Goal: Transaction & Acquisition: Download file/media

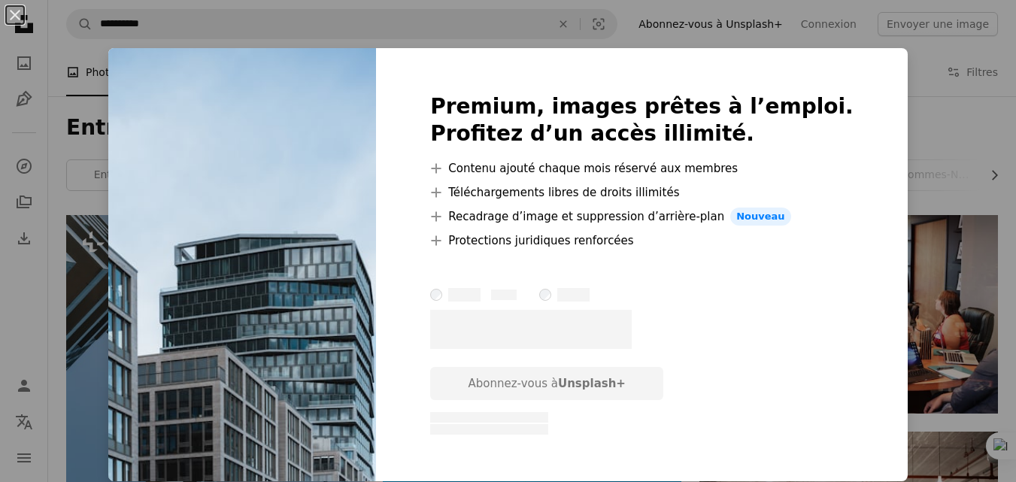
scroll to position [677, 0]
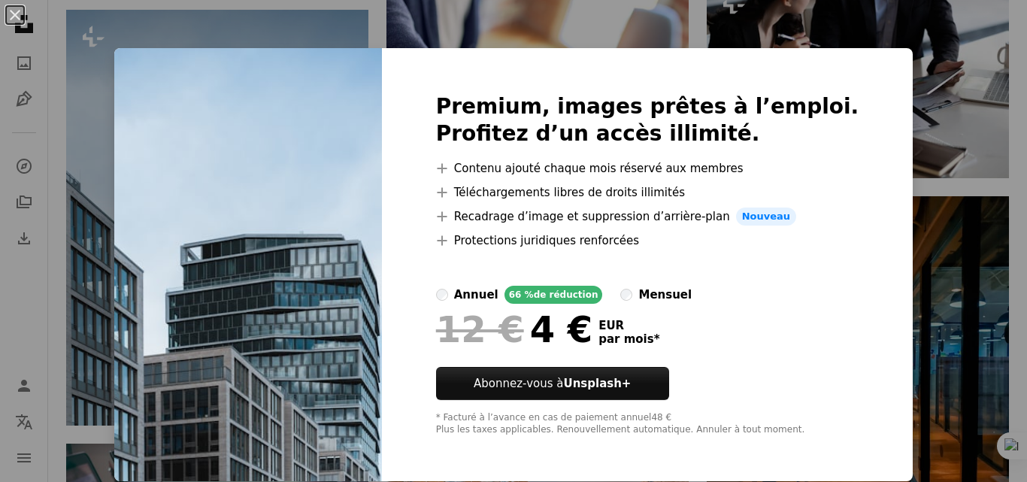
click at [276, 278] on img at bounding box center [248, 264] width 268 height 433
click at [13, 17] on button "An X shape" at bounding box center [15, 15] width 18 height 18
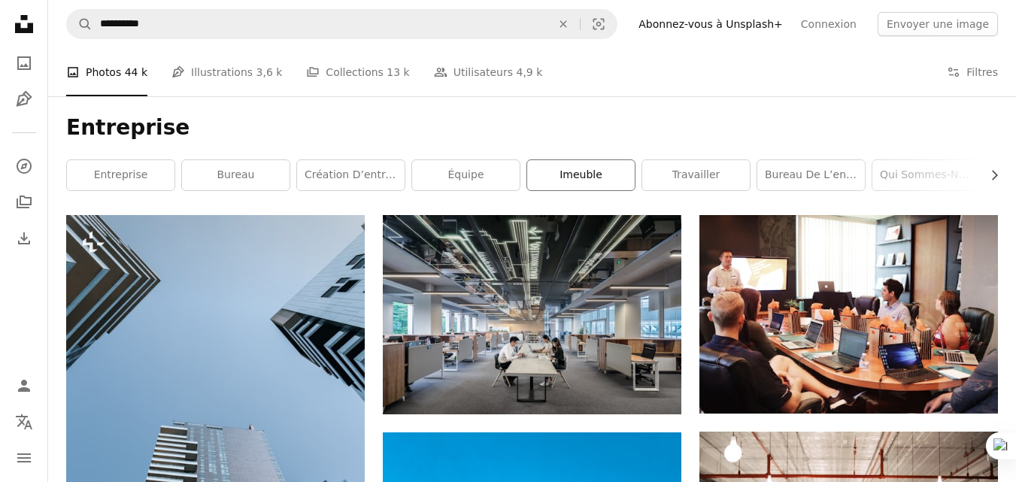
click at [569, 169] on link "imeuble" at bounding box center [581, 175] width 108 height 30
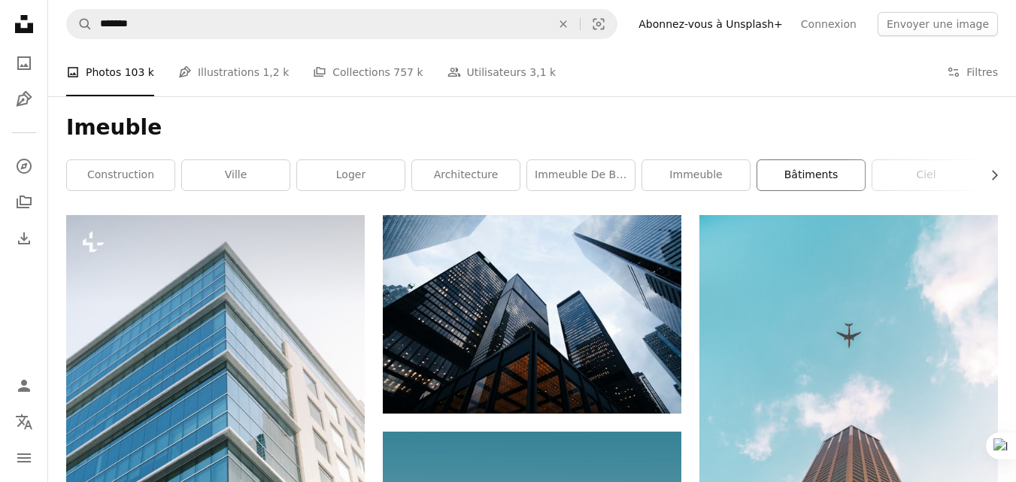
click at [774, 179] on link "bâtiments" at bounding box center [811, 175] width 108 height 30
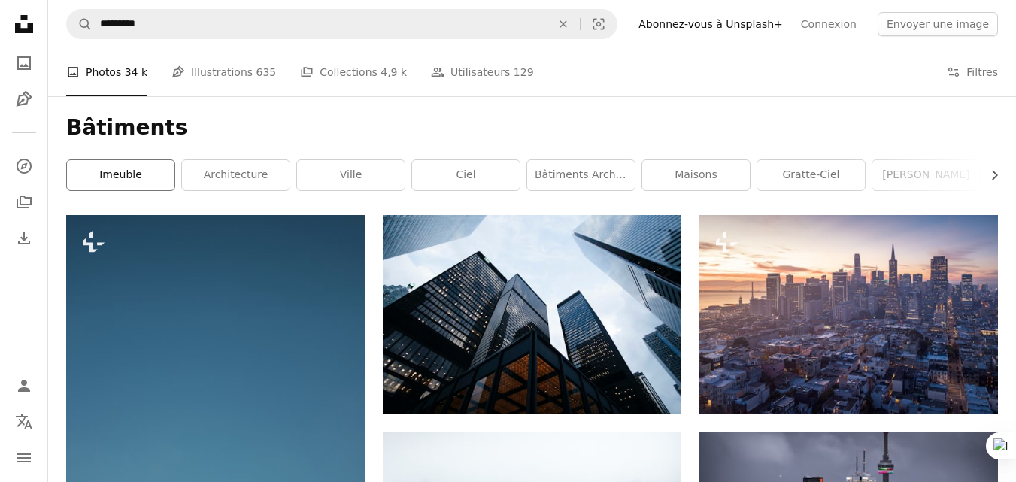
click at [139, 187] on link "imeuble" at bounding box center [121, 175] width 108 height 30
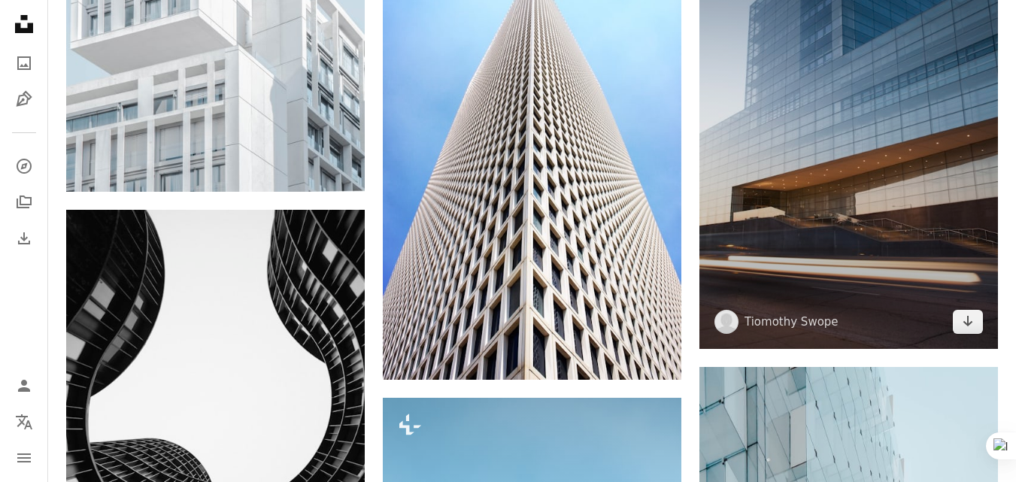
scroll to position [1655, 0]
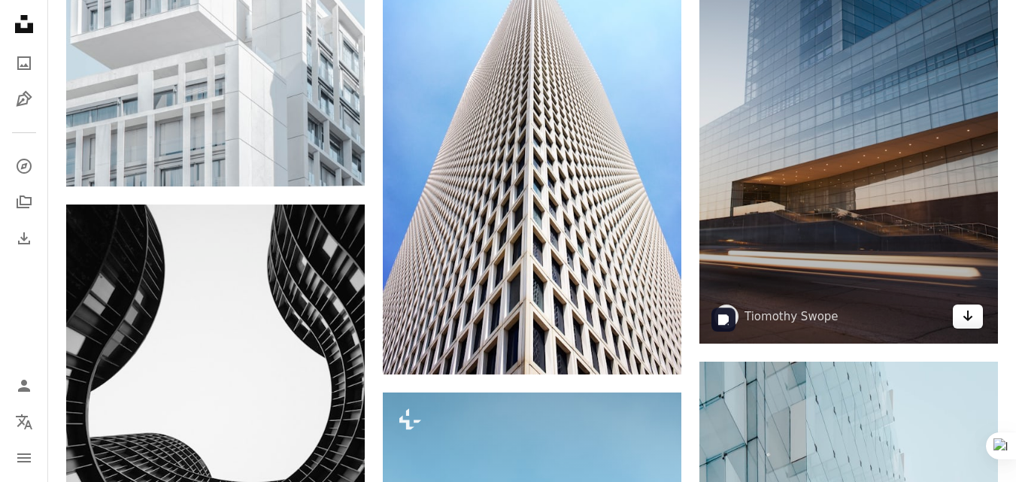
click at [963, 325] on link "Arrow pointing down" at bounding box center [968, 317] width 30 height 24
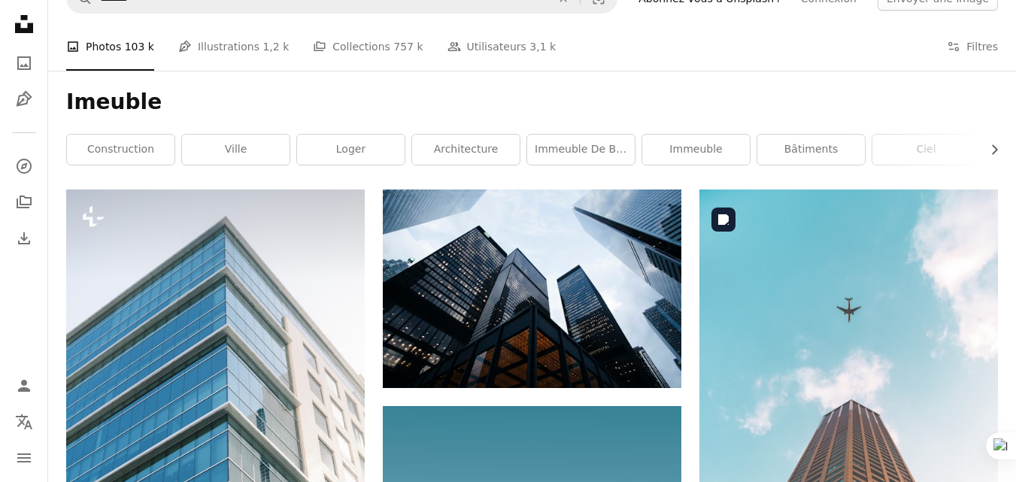
scroll to position [0, 0]
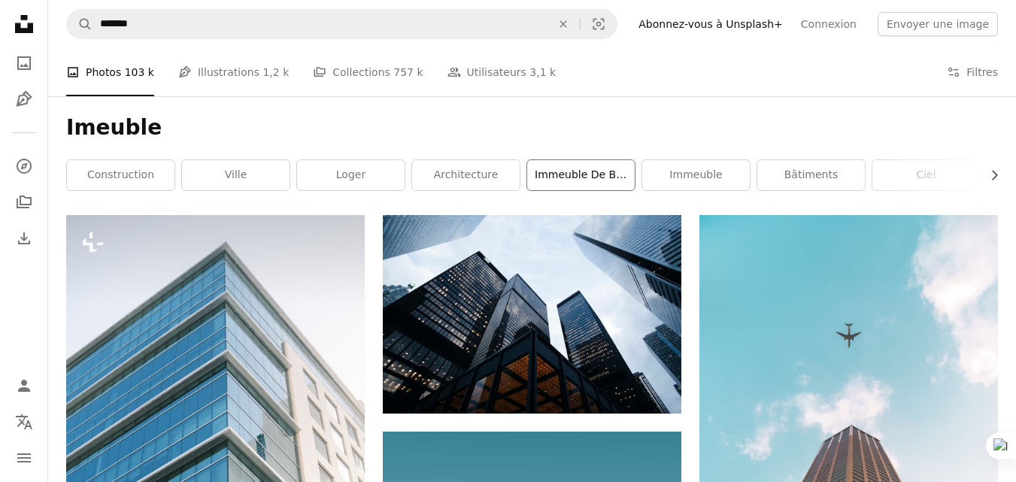
click at [588, 177] on link "immeuble de bureaux" at bounding box center [581, 175] width 108 height 30
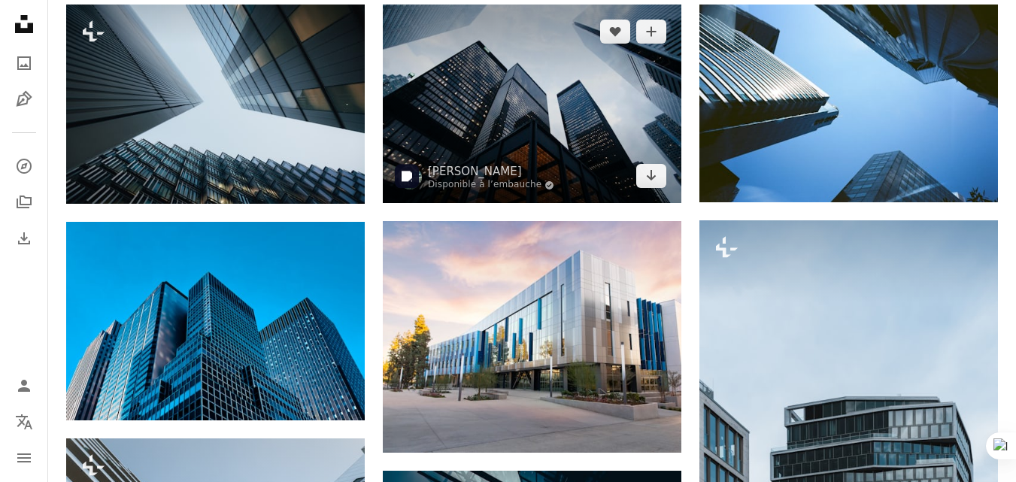
scroll to position [301, 0]
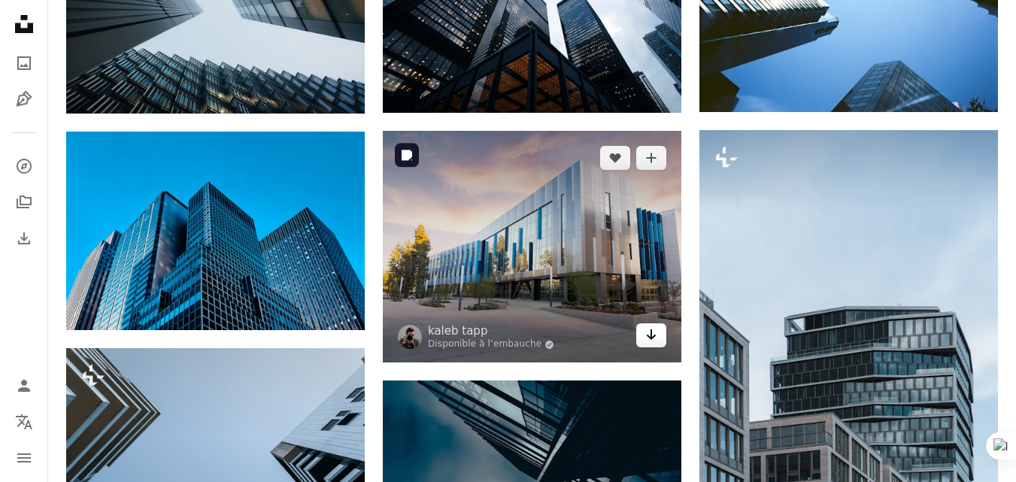
click at [640, 341] on link "Arrow pointing down" at bounding box center [651, 335] width 30 height 24
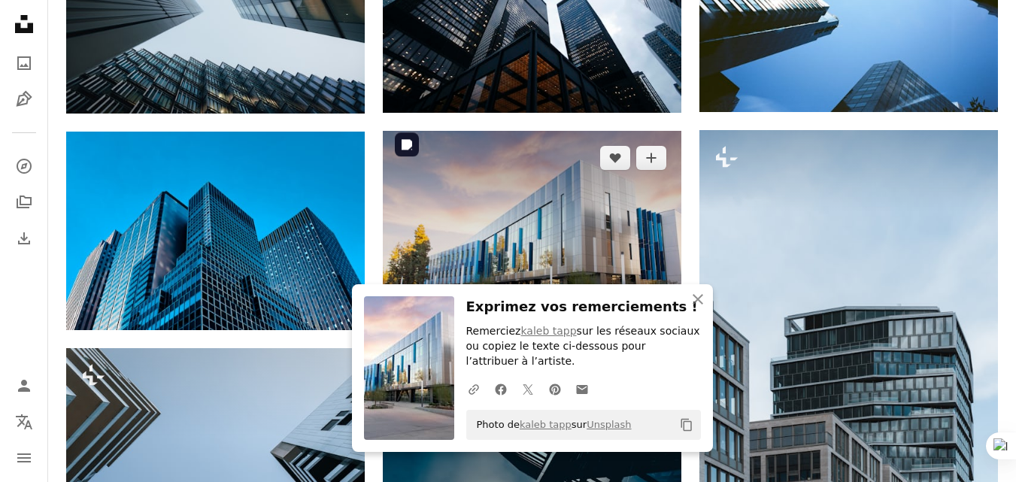
scroll to position [376, 0]
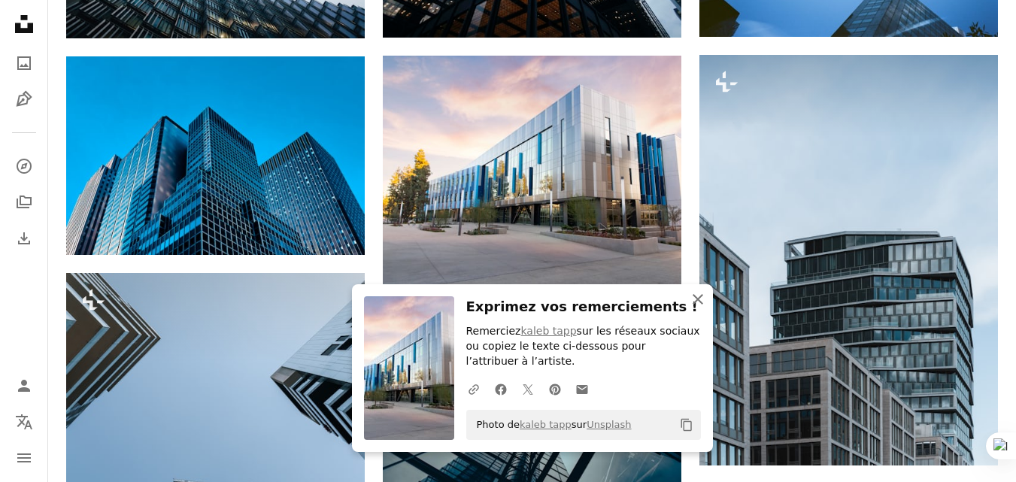
click at [695, 298] on icon "An X shape" at bounding box center [698, 299] width 18 height 18
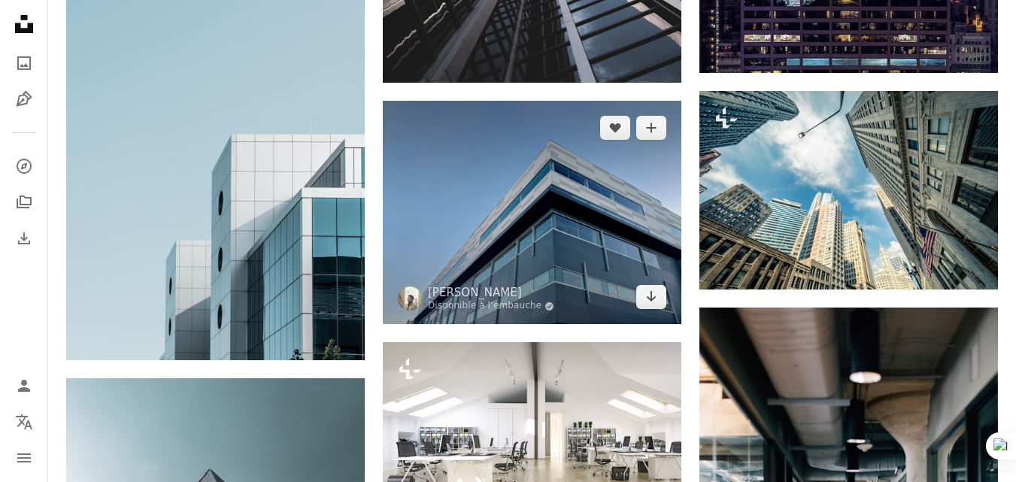
scroll to position [1203, 0]
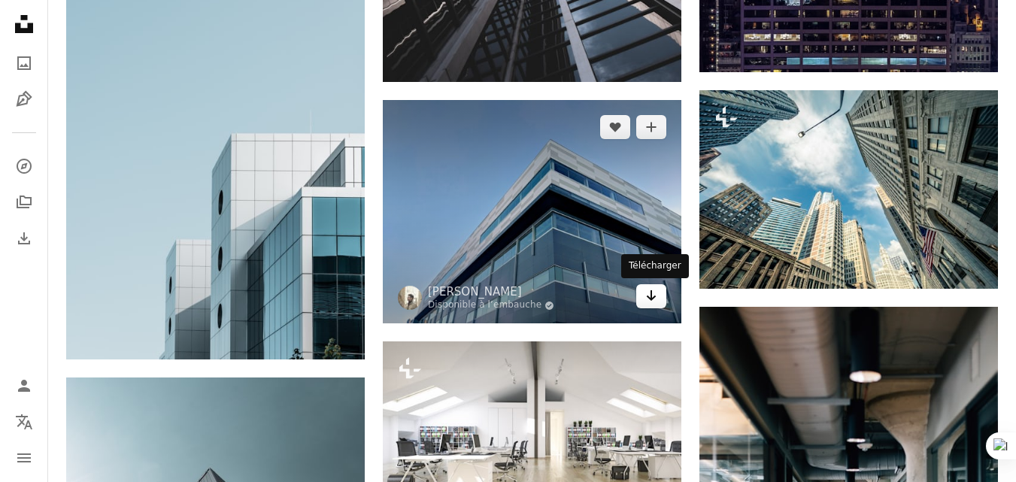
click at [657, 299] on icon "Arrow pointing down" at bounding box center [651, 296] width 12 height 18
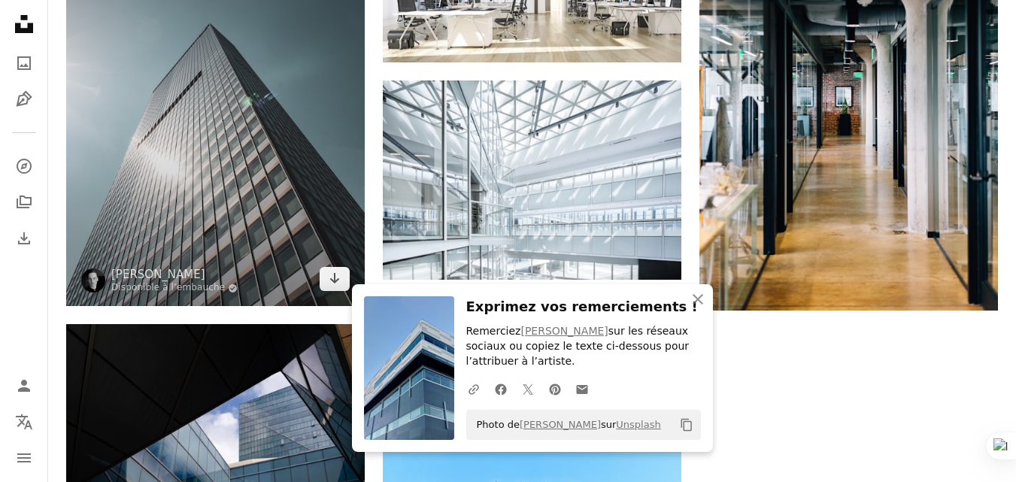
scroll to position [1655, 0]
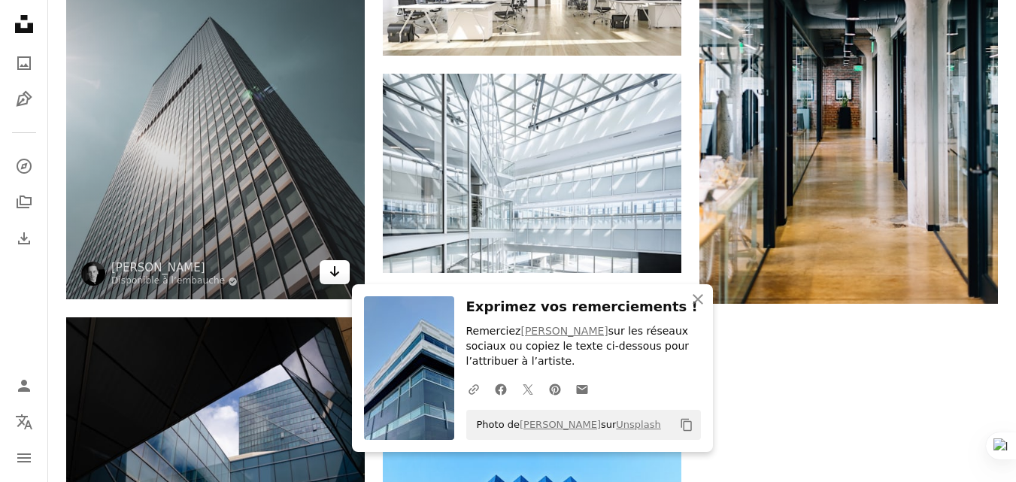
click at [329, 269] on icon "Arrow pointing down" at bounding box center [335, 271] width 12 height 18
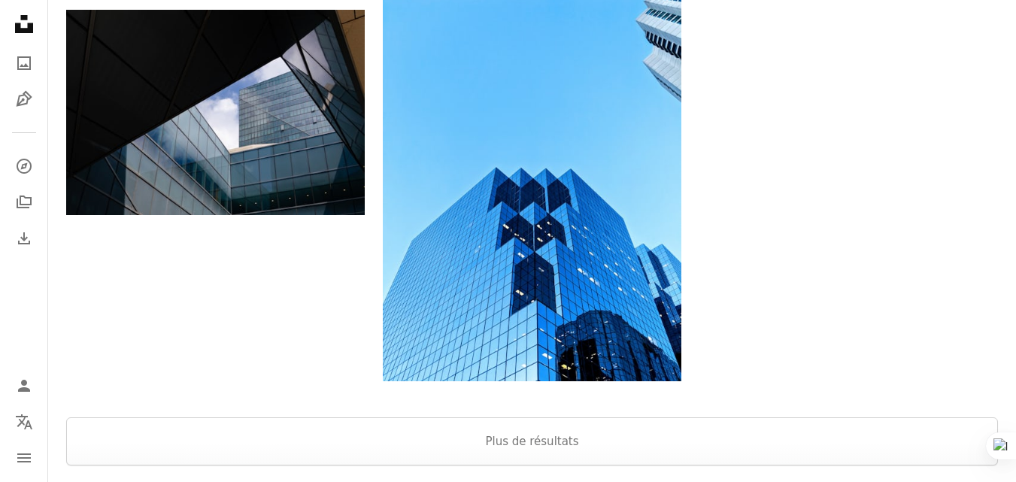
scroll to position [2031, 0]
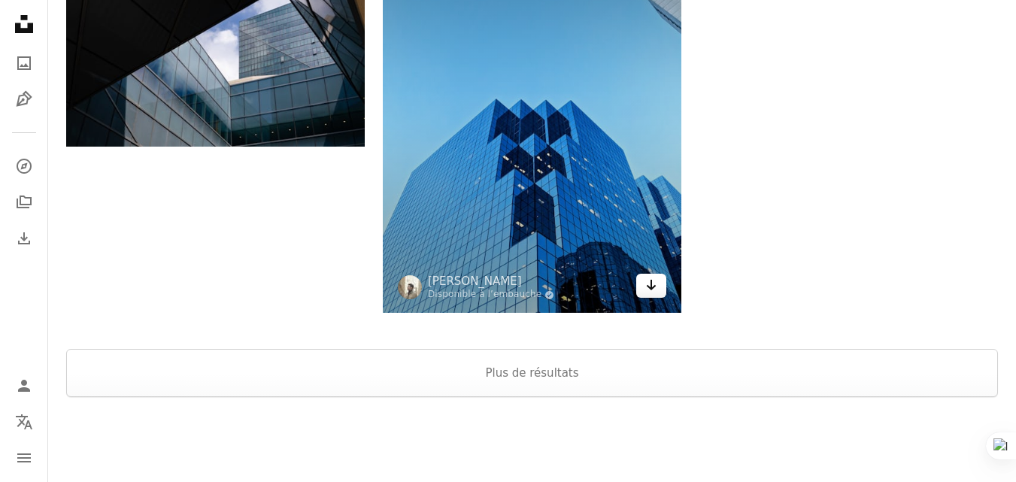
click at [651, 287] on icon "Télécharger" at bounding box center [652, 285] width 10 height 11
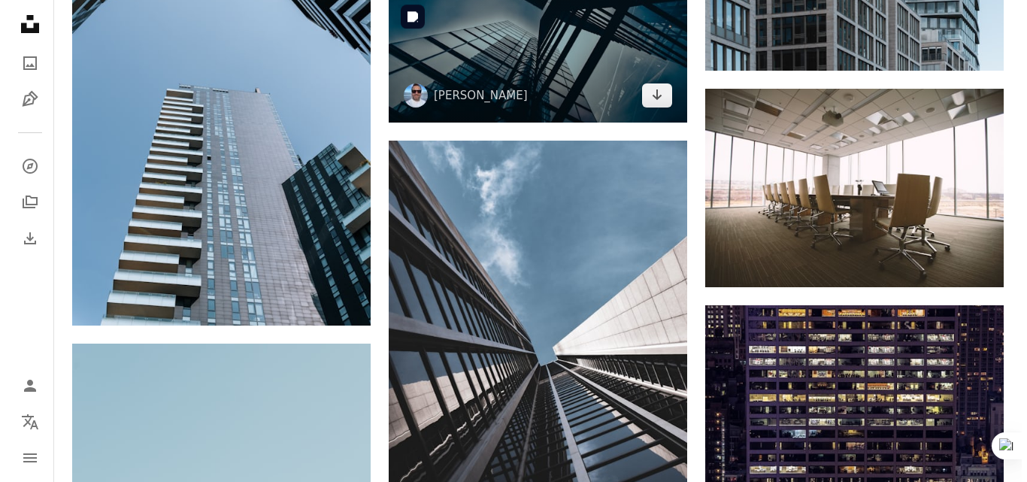
scroll to position [919, 0]
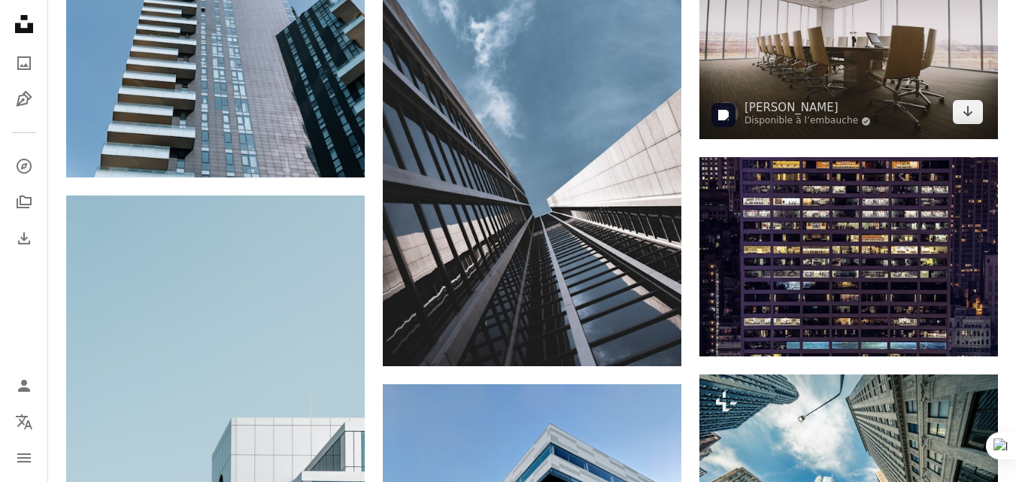
click at [826, 62] on img at bounding box center [848, 40] width 299 height 199
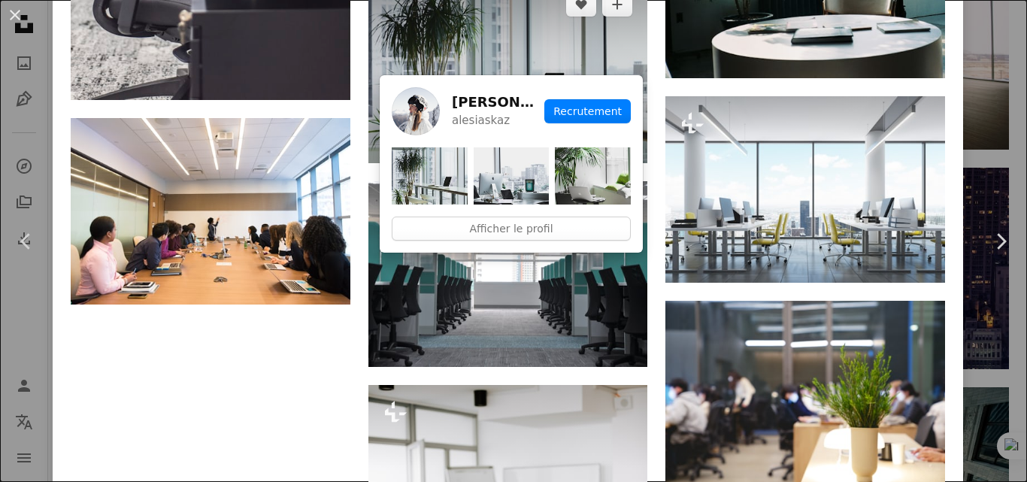
scroll to position [4964, 0]
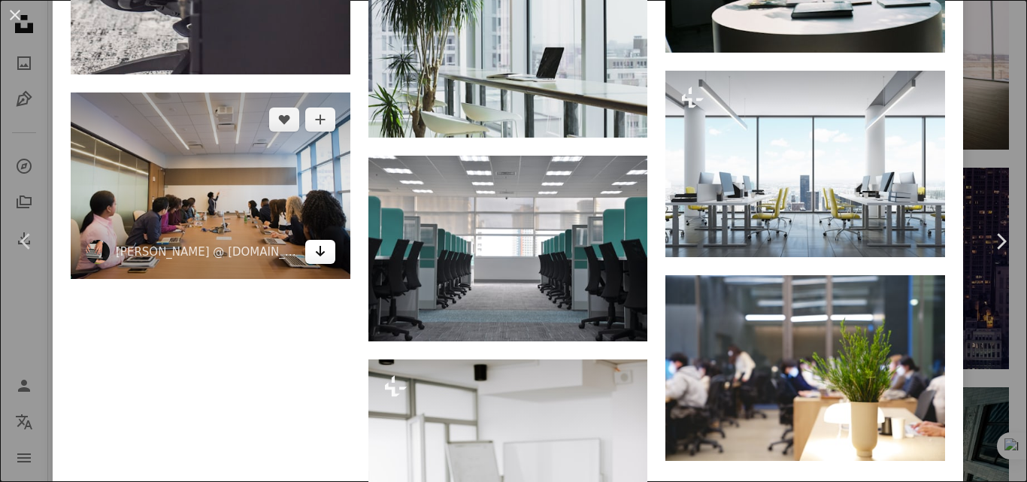
click at [321, 242] on icon "Arrow pointing down" at bounding box center [320, 251] width 12 height 18
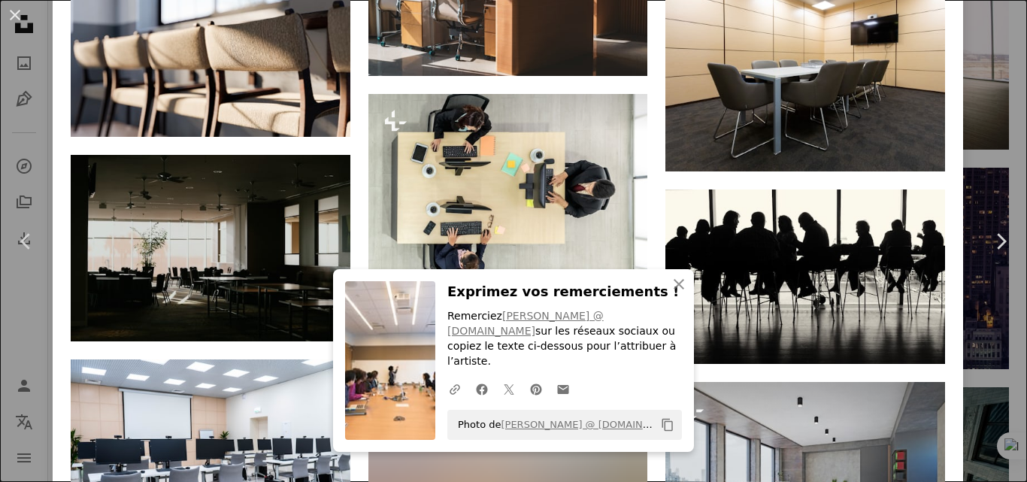
scroll to position [7521, 0]
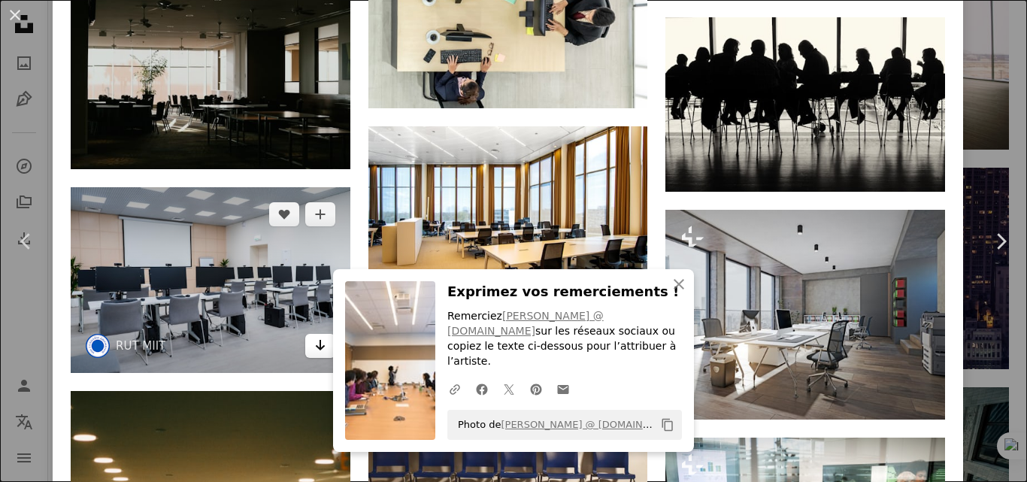
click at [314, 336] on icon "Arrow pointing down" at bounding box center [320, 345] width 12 height 18
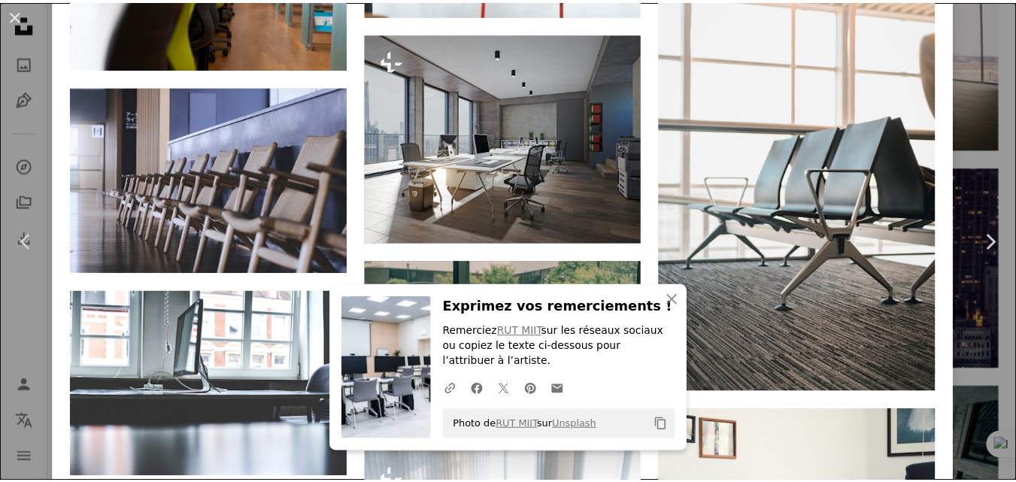
scroll to position [11289, 0]
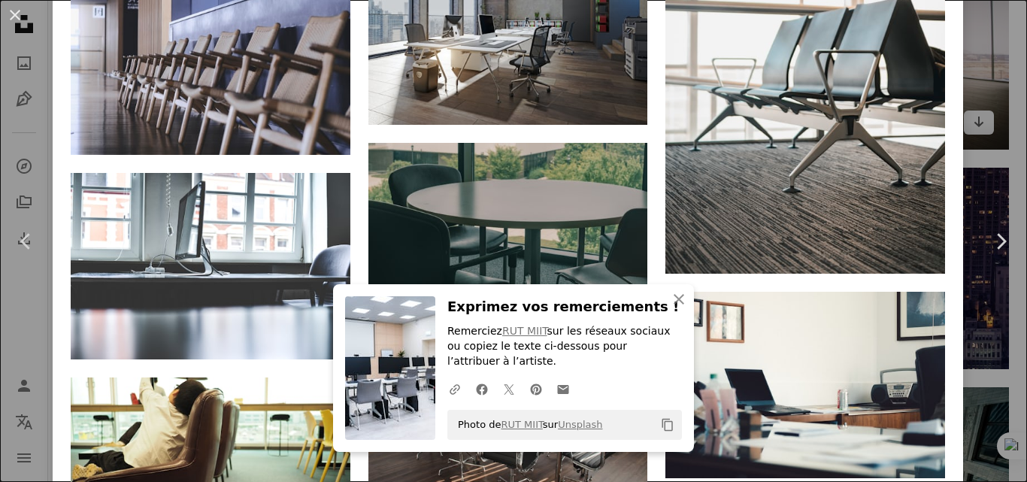
click at [990, 114] on div "An X shape Chevron left Chevron right [PERSON_NAME] Disponible à l’embauche A c…" at bounding box center [513, 241] width 1027 height 482
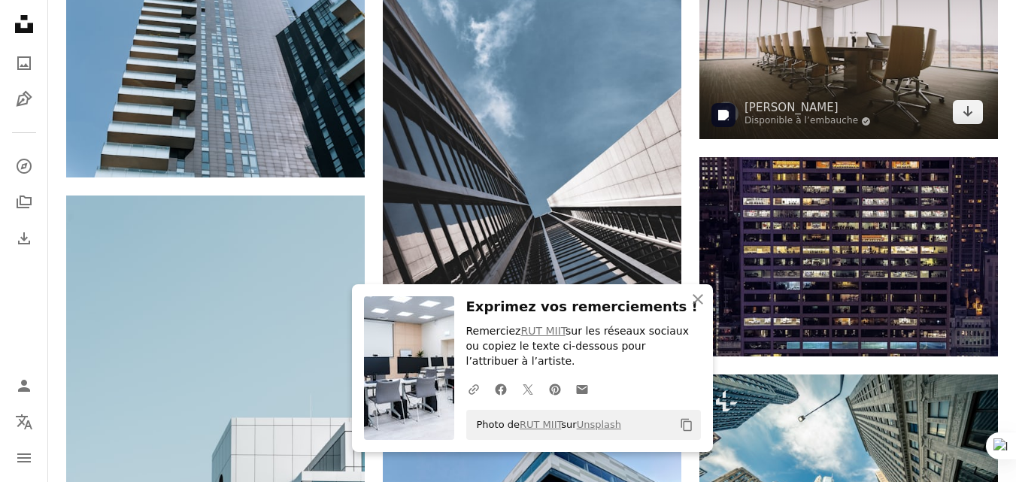
click at [864, 101] on img at bounding box center [848, 40] width 299 height 199
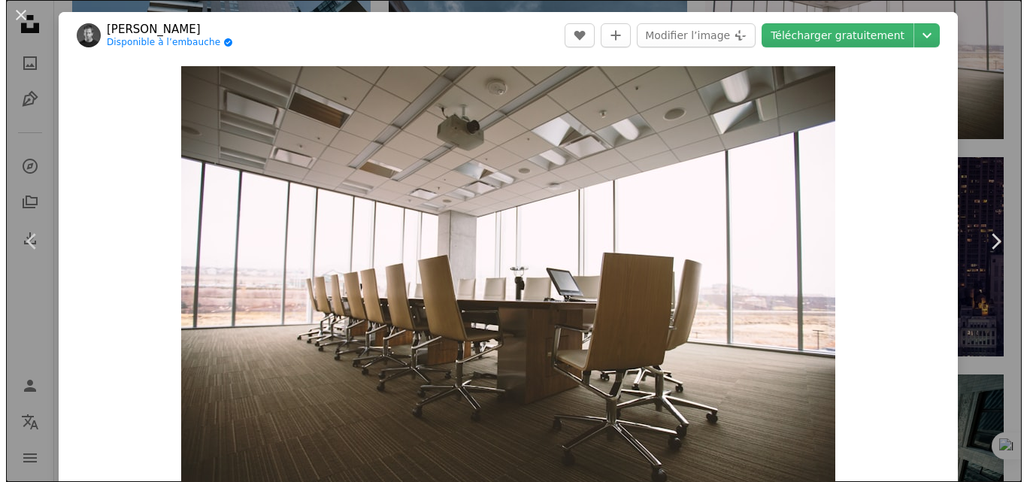
scroll to position [752, 0]
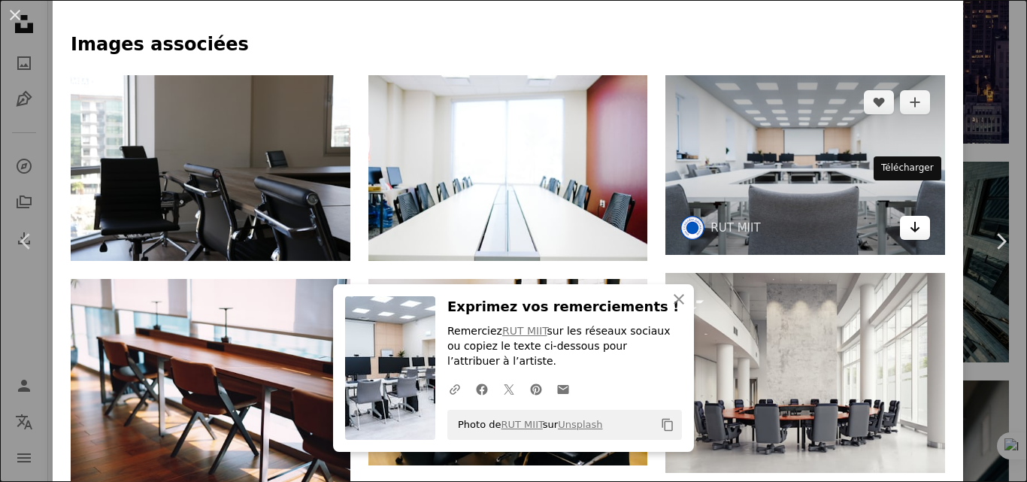
click at [911, 222] on icon "Télécharger" at bounding box center [916, 227] width 10 height 11
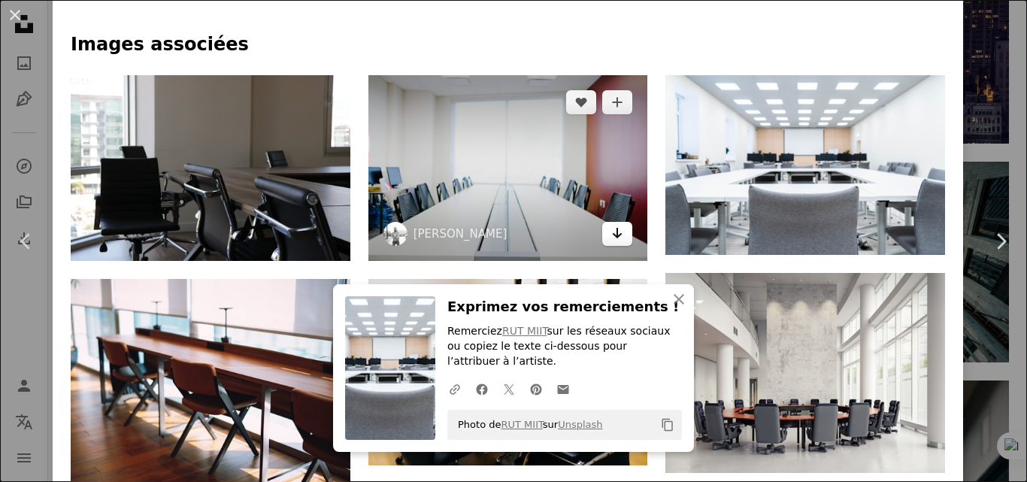
click at [620, 222] on link "Arrow pointing down" at bounding box center [617, 234] width 30 height 24
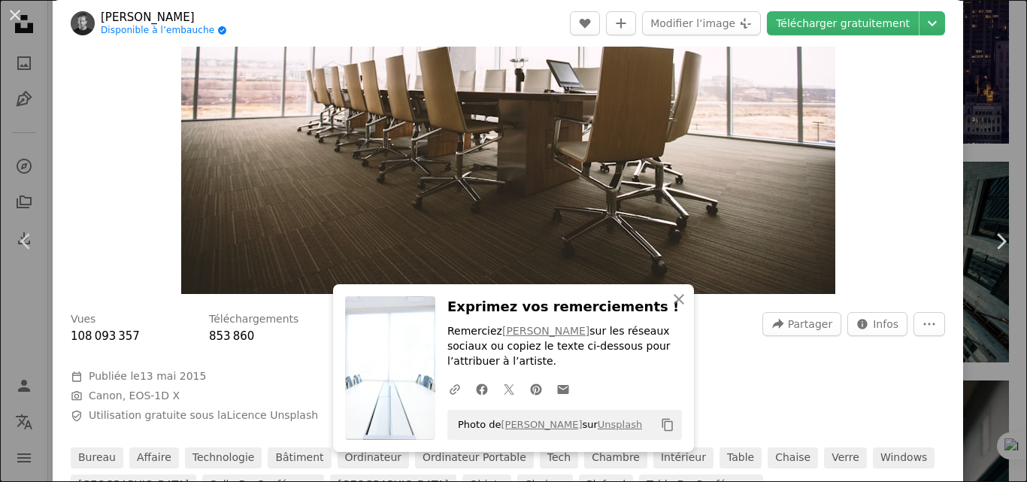
scroll to position [226, 0]
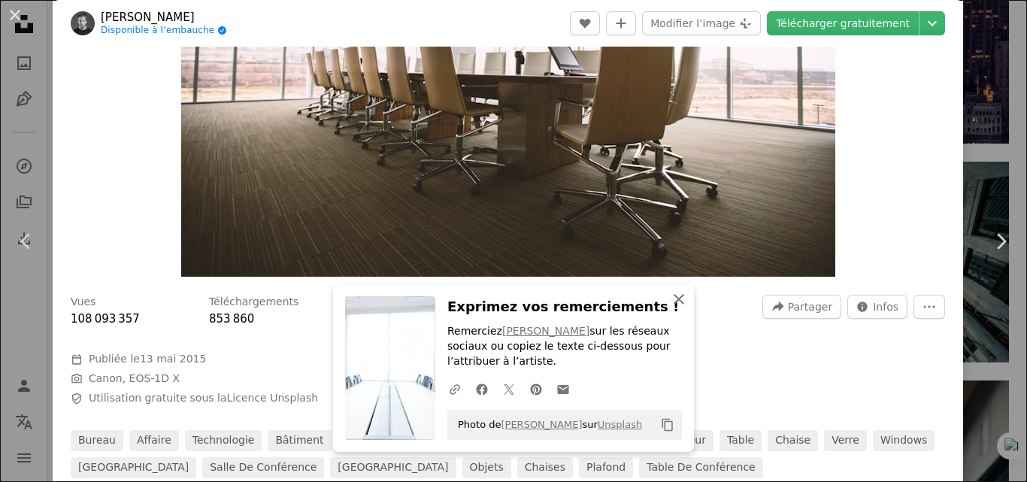
click at [674, 296] on icon "button" at bounding box center [679, 299] width 11 height 11
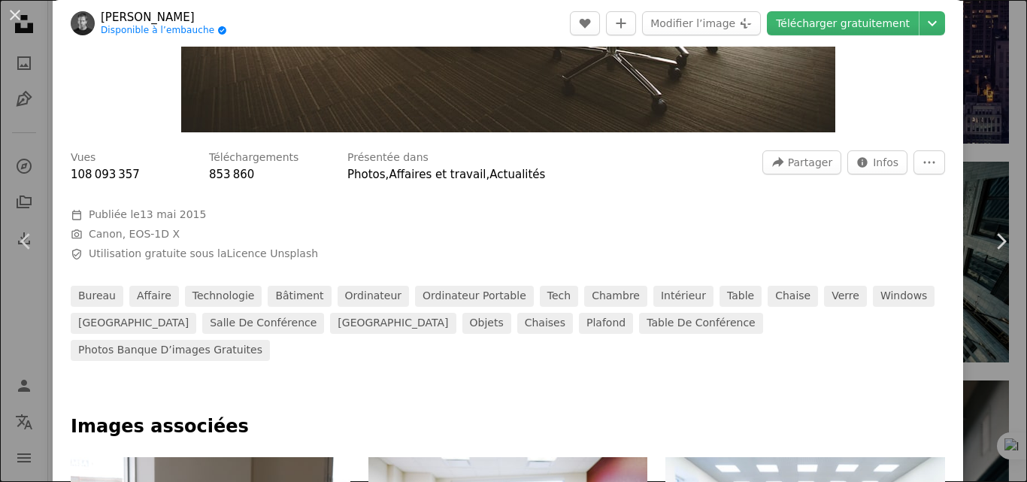
scroll to position [376, 0]
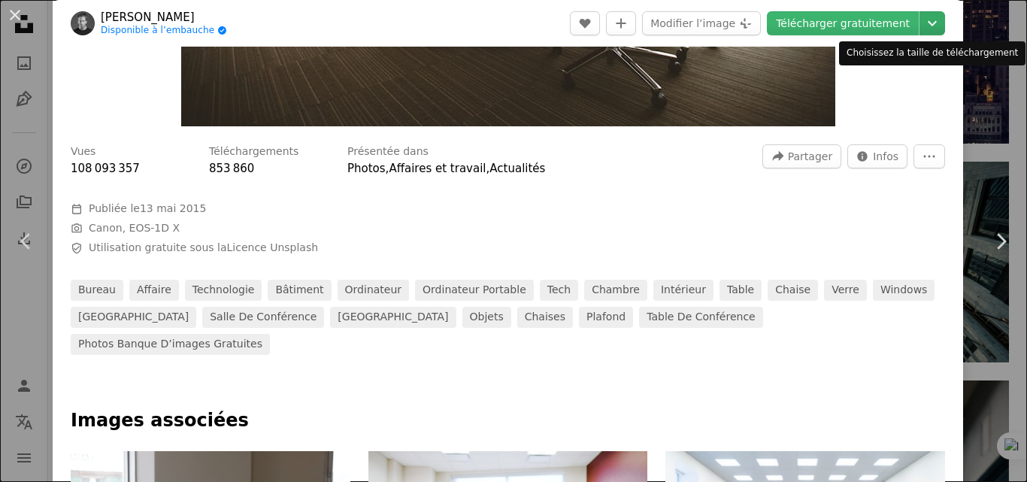
click at [928, 25] on icon "Choisissez la taille de téléchargement" at bounding box center [932, 23] width 9 height 5
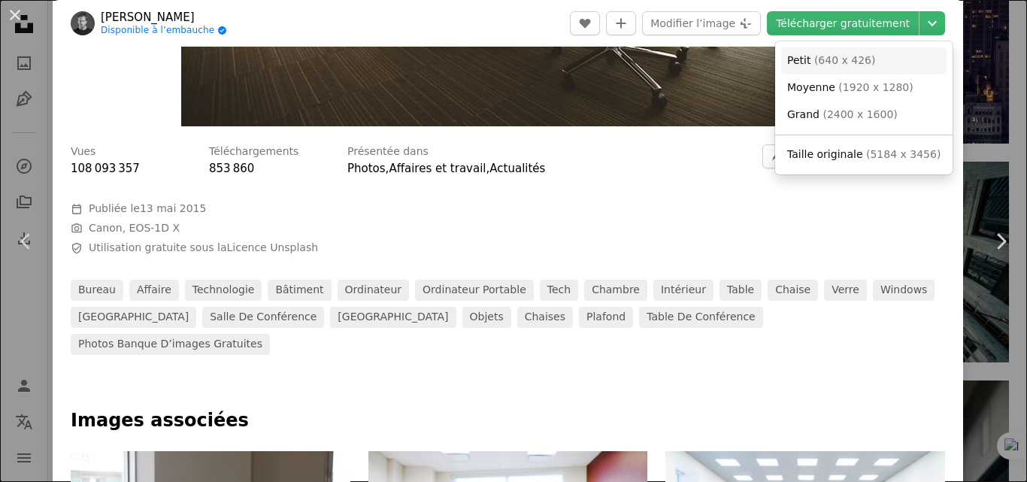
click at [814, 64] on span "( 640 x 426 )" at bounding box center [845, 60] width 62 height 12
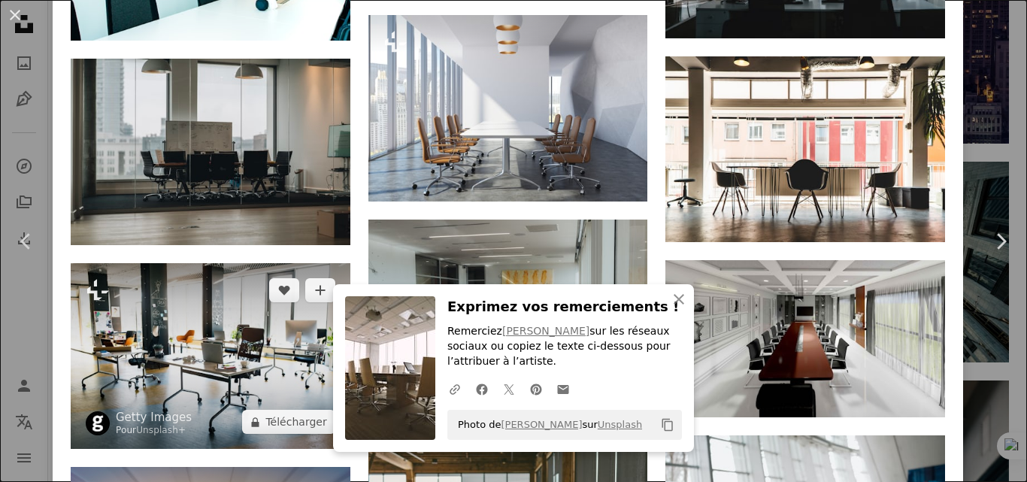
scroll to position [3008, 0]
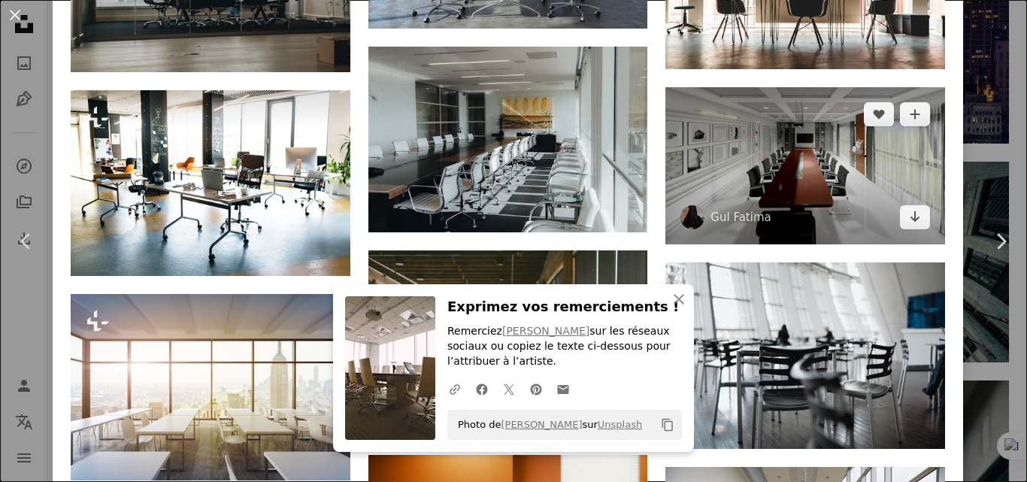
click at [696, 93] on img at bounding box center [806, 165] width 280 height 157
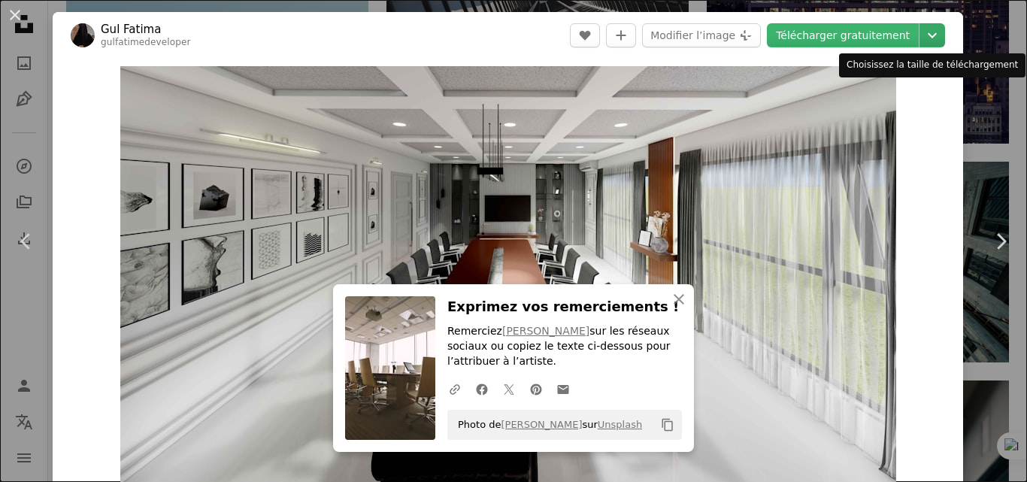
click at [926, 35] on icon "Chevron down" at bounding box center [933, 35] width 24 height 18
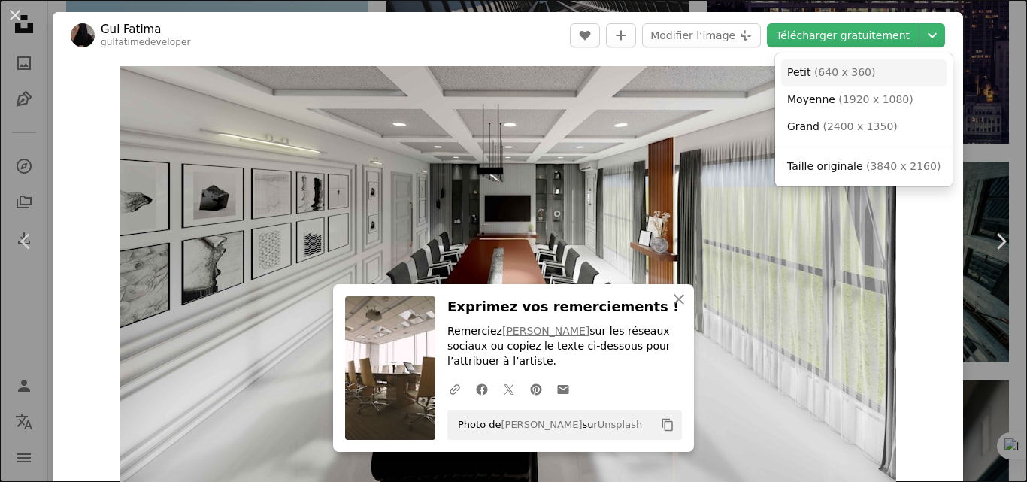
click at [824, 65] on link "Petit ( 640 x 360 )" at bounding box center [863, 72] width 165 height 27
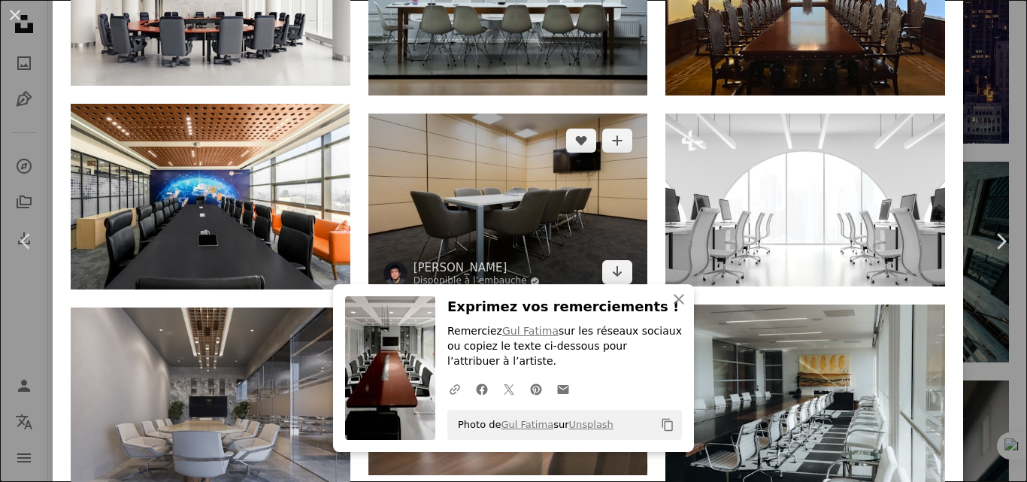
scroll to position [1278, 0]
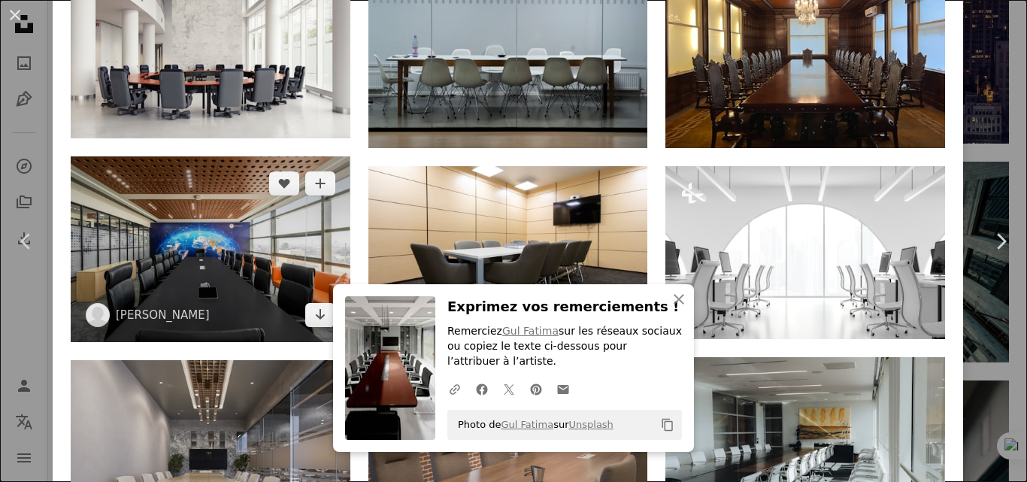
click at [239, 211] on img at bounding box center [211, 249] width 280 height 187
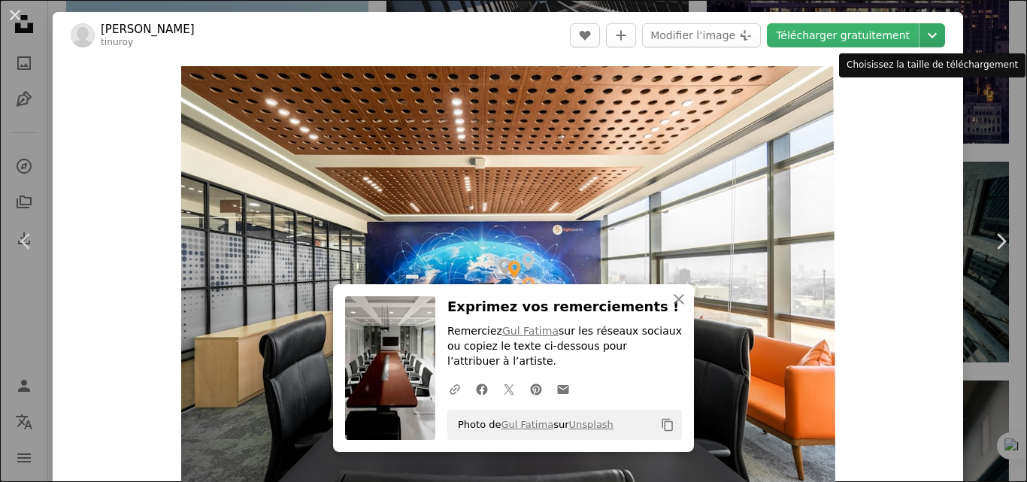
click at [921, 42] on icon "Chevron down" at bounding box center [933, 35] width 24 height 18
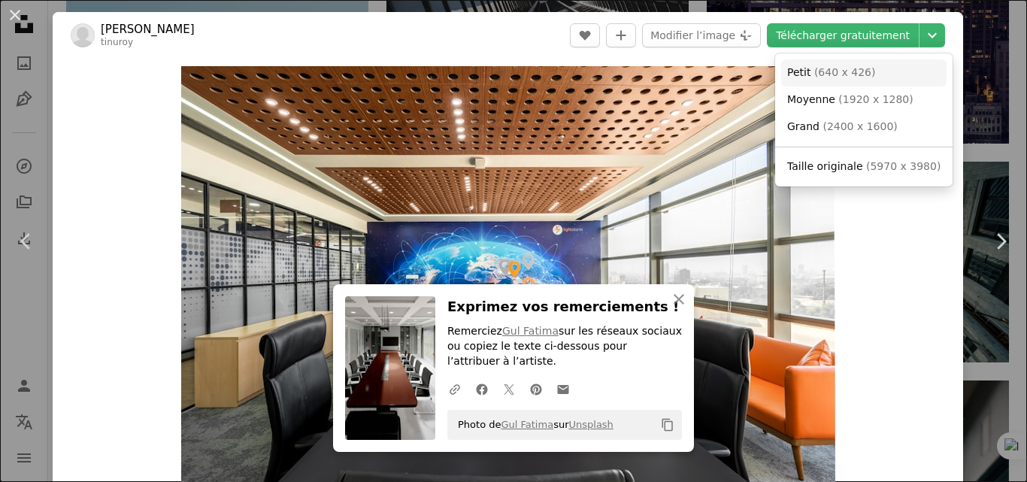
click at [848, 71] on span "( 640 x 426 )" at bounding box center [845, 72] width 62 height 12
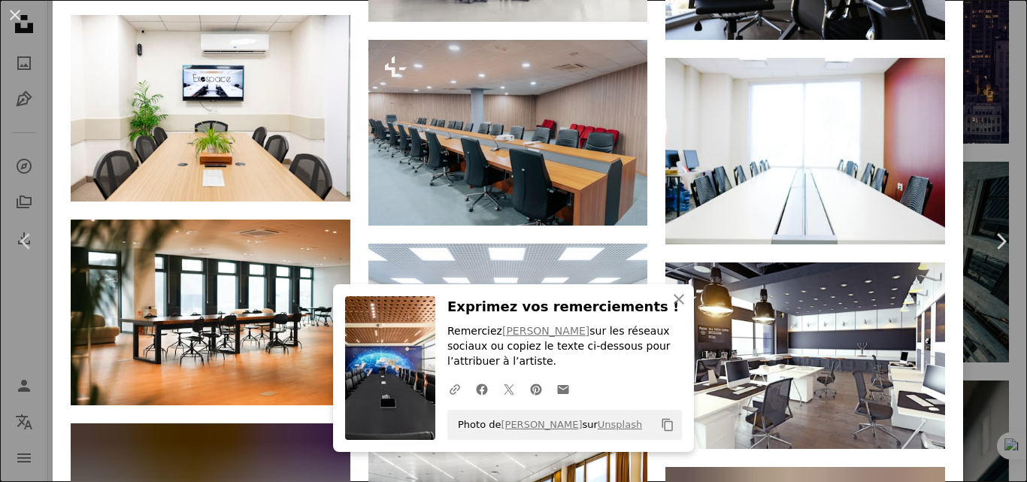
scroll to position [2765, 0]
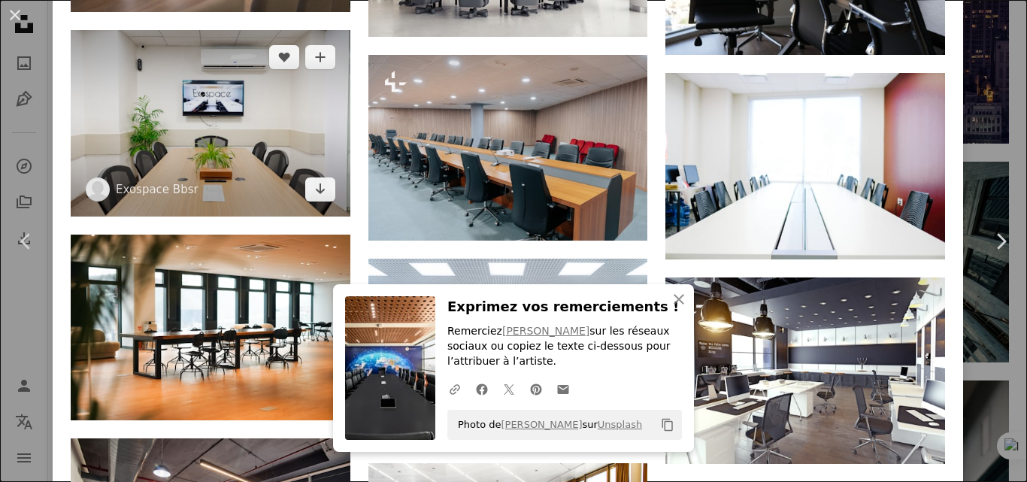
click at [262, 81] on img at bounding box center [211, 123] width 280 height 187
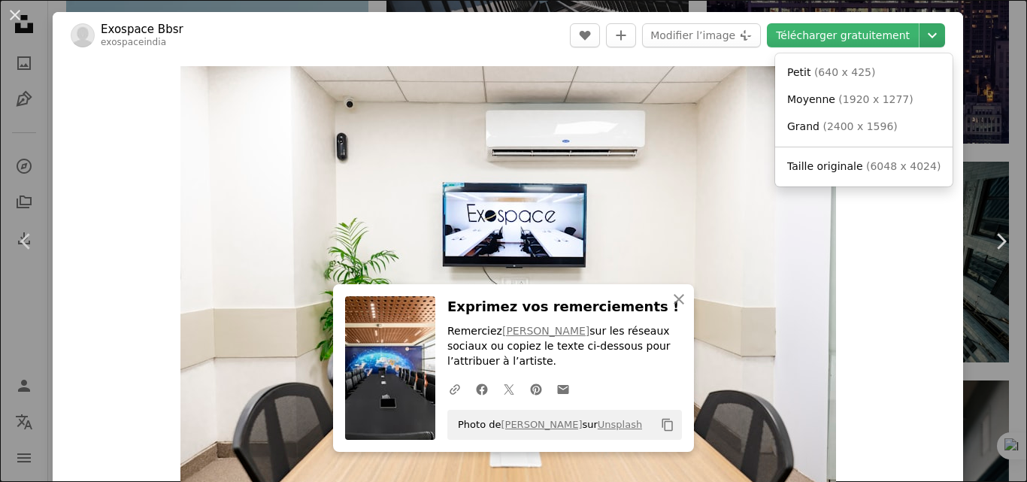
click at [928, 37] on icon "Chevron down" at bounding box center [933, 35] width 24 height 18
click at [834, 68] on span "( 640 x 425 )" at bounding box center [845, 72] width 62 height 12
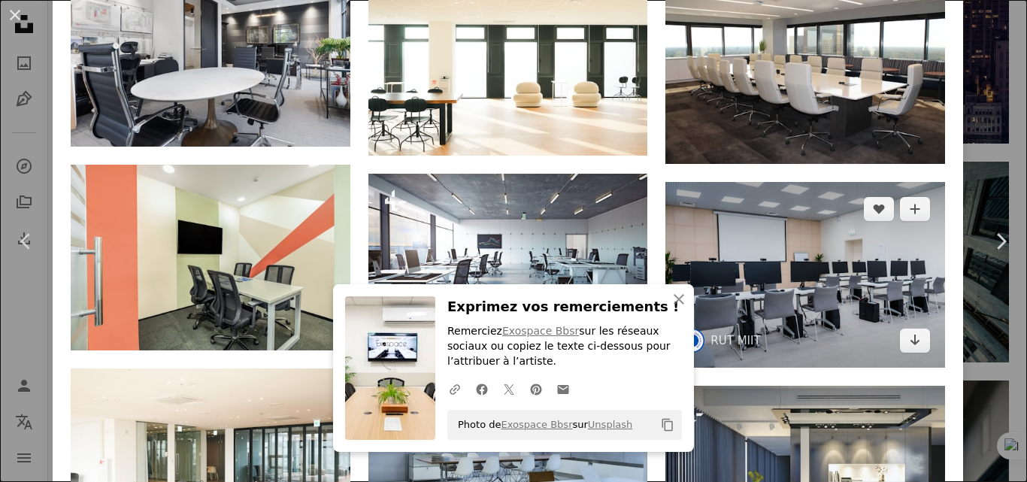
scroll to position [6092, 0]
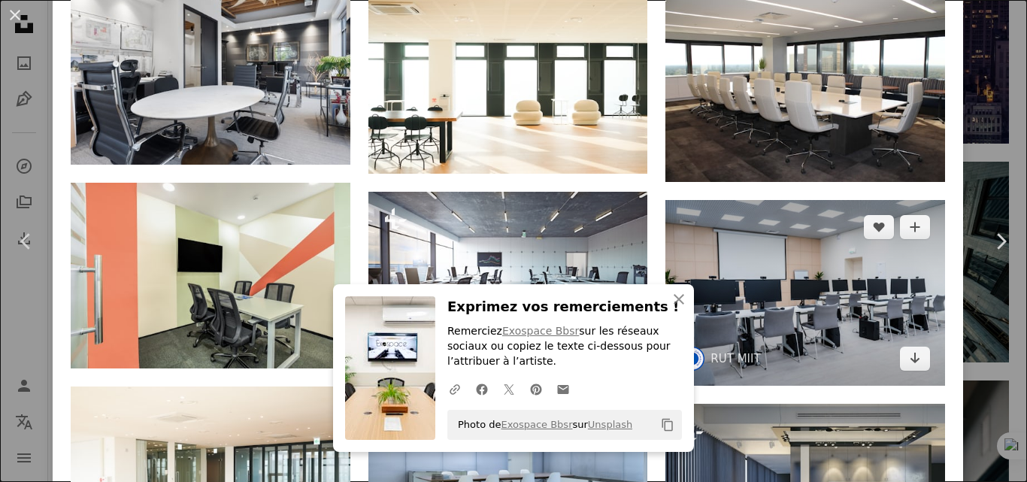
click at [747, 200] on img at bounding box center [806, 293] width 280 height 187
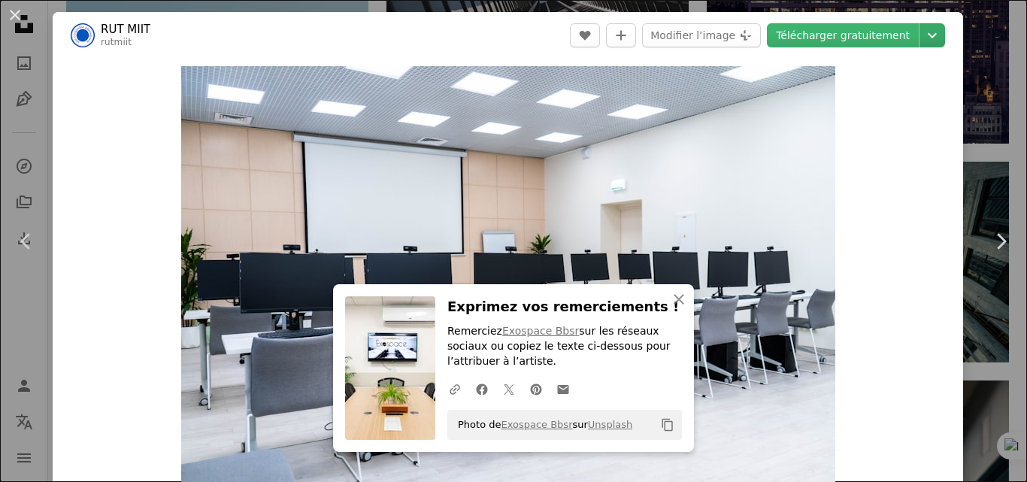
click at [924, 44] on button "Chevron down" at bounding box center [933, 35] width 26 height 24
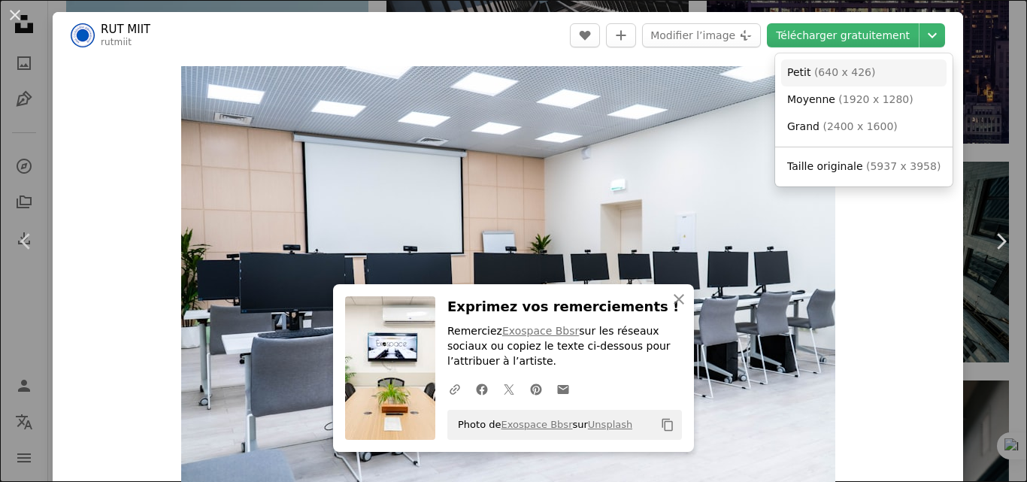
click at [872, 69] on link "Petit ( 640 x 426 )" at bounding box center [863, 72] width 165 height 27
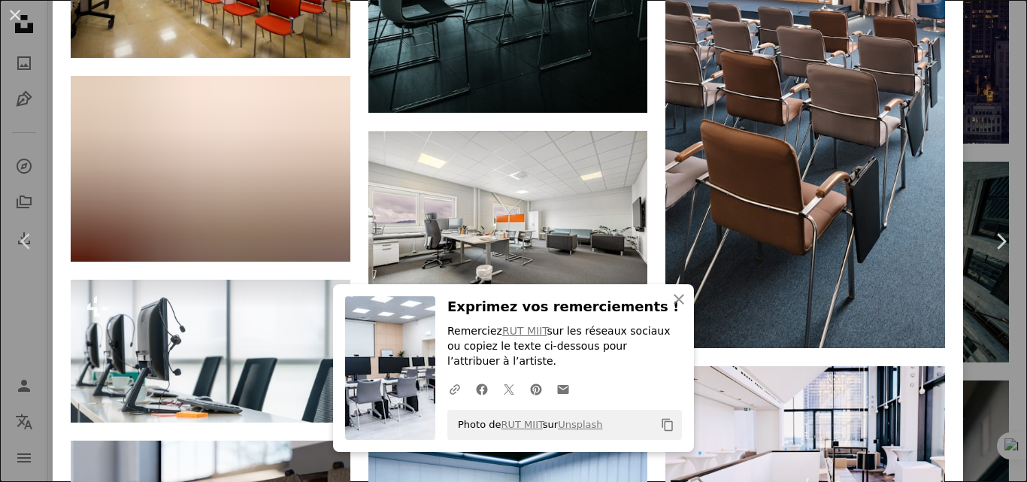
scroll to position [6823, 0]
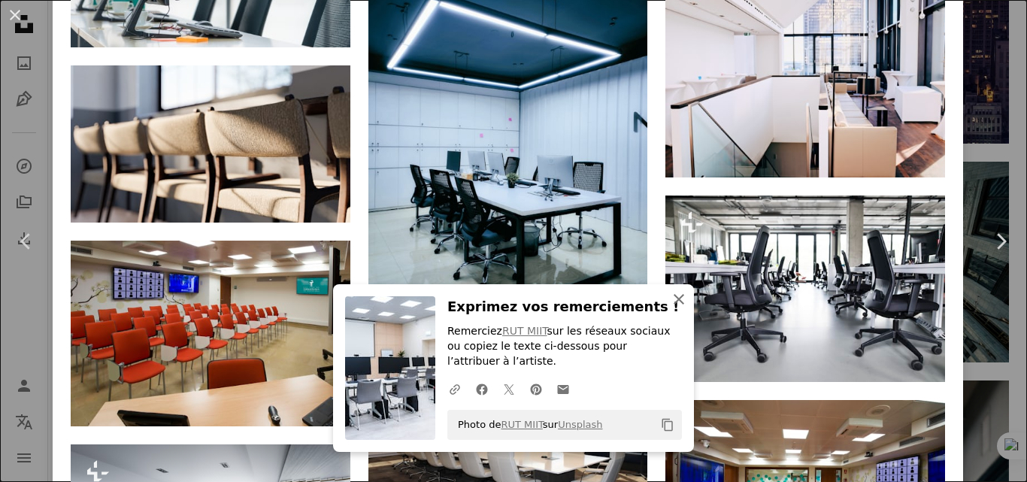
click at [674, 302] on icon "An X shape" at bounding box center [679, 299] width 18 height 18
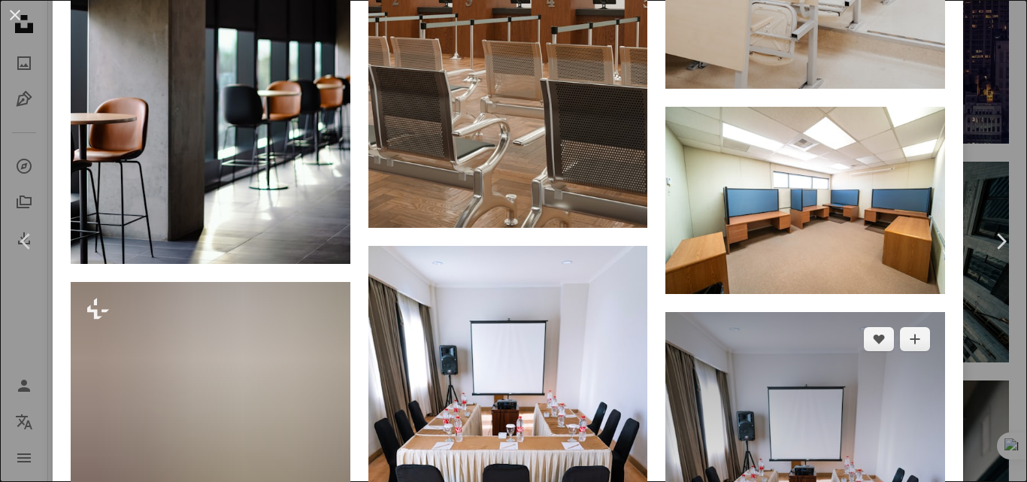
scroll to position [13232, 0]
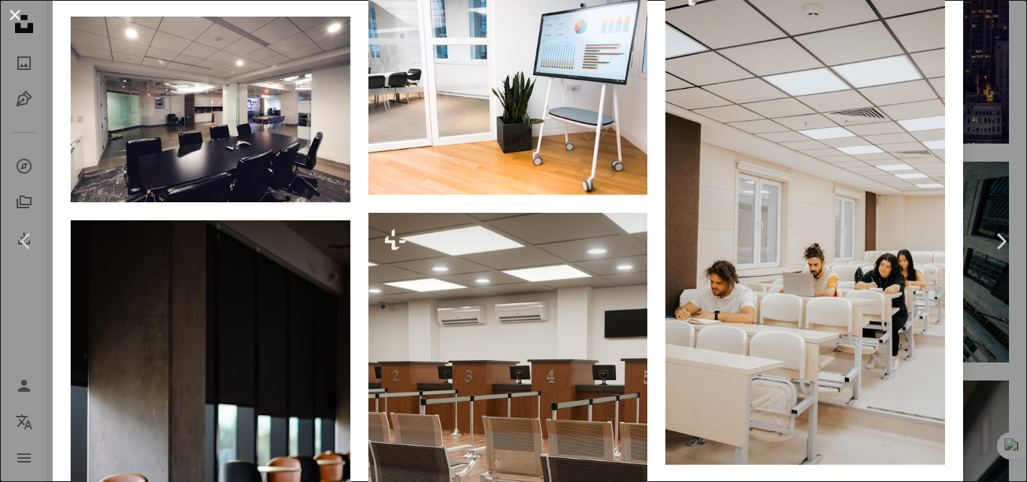
click at [19, 11] on button "An X shape" at bounding box center [15, 15] width 18 height 18
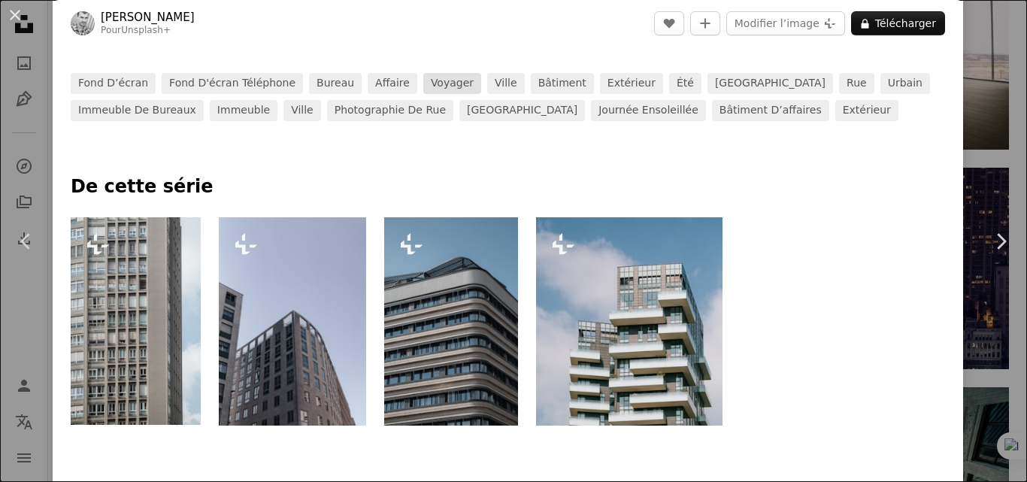
scroll to position [752, 0]
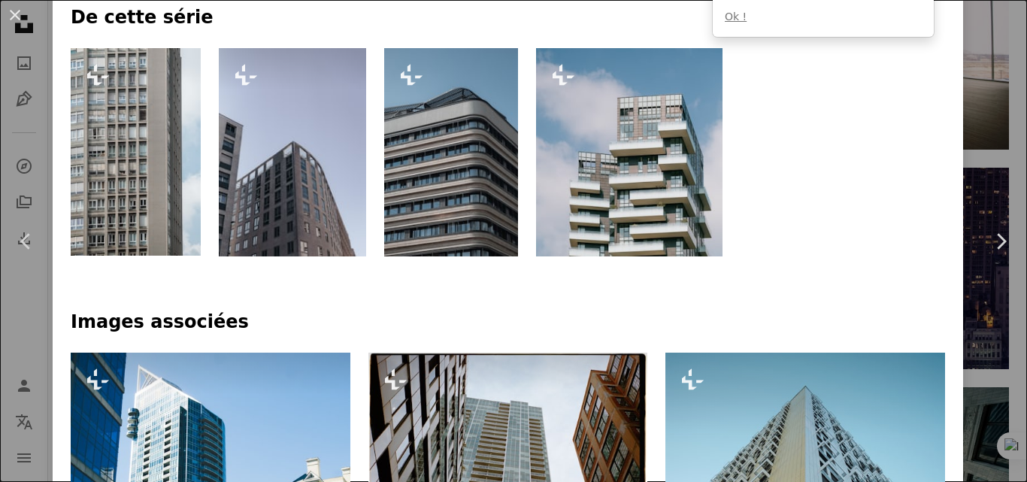
click at [281, 175] on img at bounding box center [292, 152] width 147 height 208
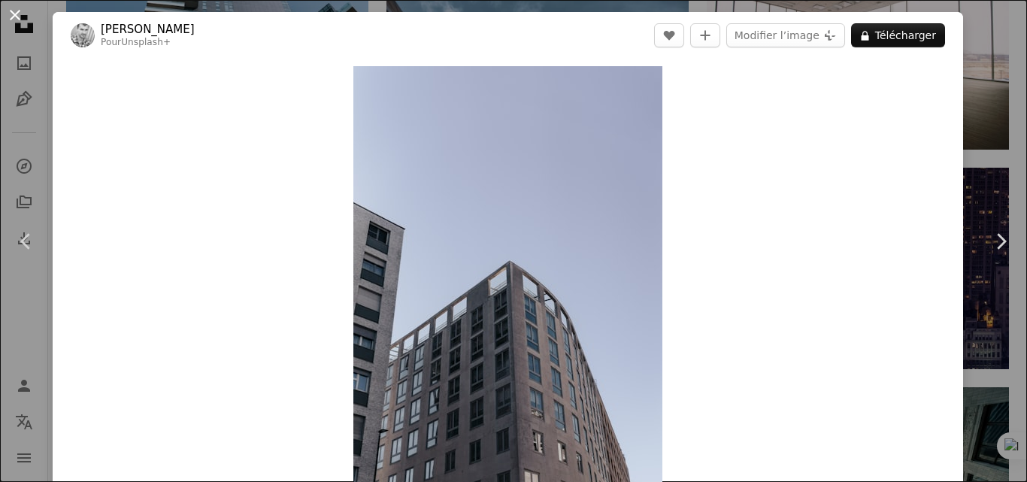
click at [16, 17] on button "An X shape" at bounding box center [15, 15] width 18 height 18
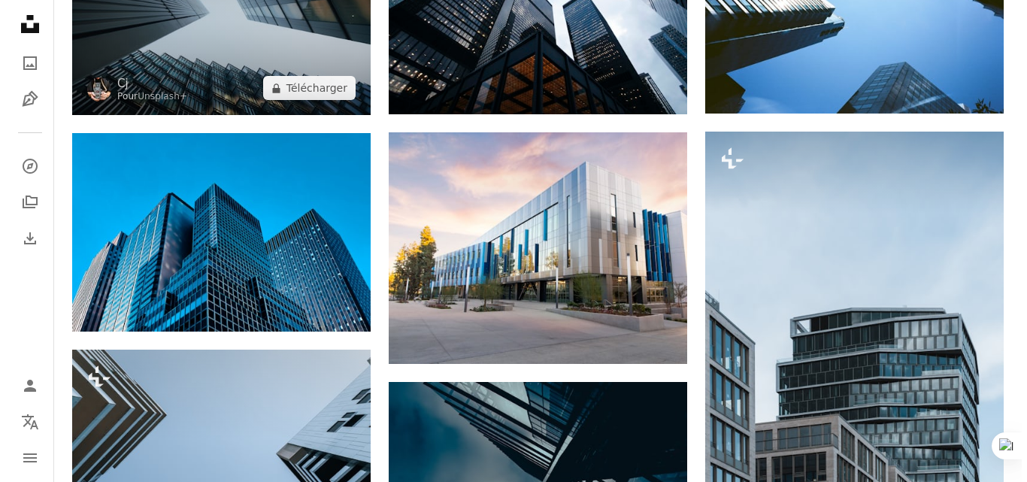
scroll to position [301, 0]
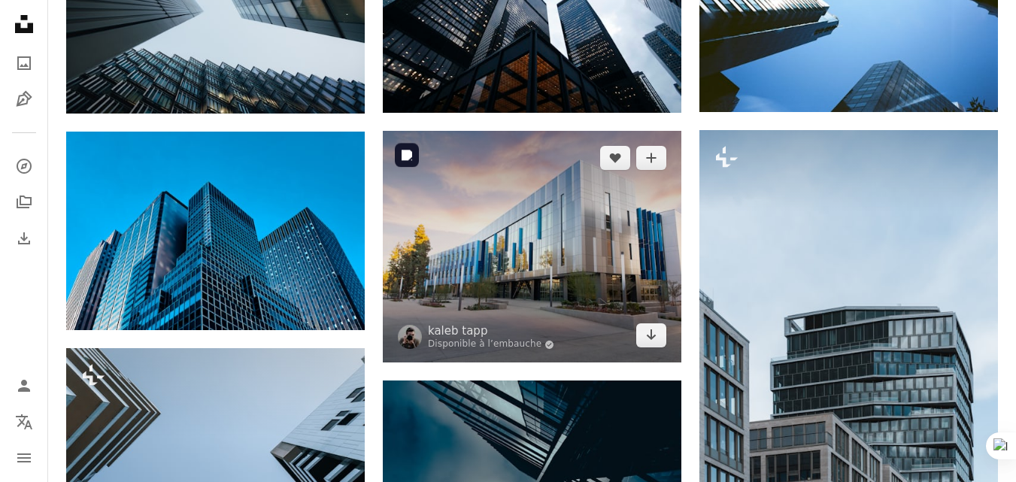
click at [577, 268] on img at bounding box center [532, 247] width 299 height 232
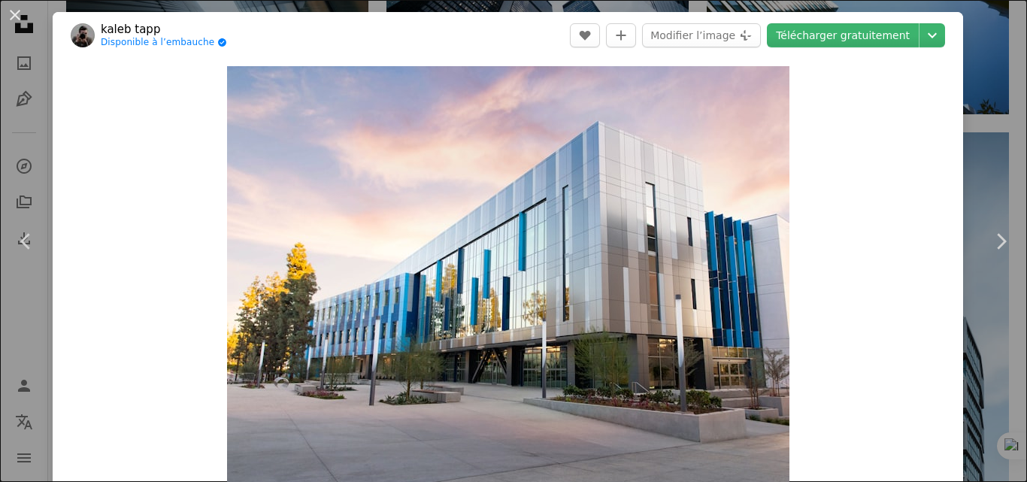
click at [920, 48] on header "[PERSON_NAME] Disponible à l’embauche A checkmark inside of a circle A heart A …" at bounding box center [508, 35] width 911 height 47
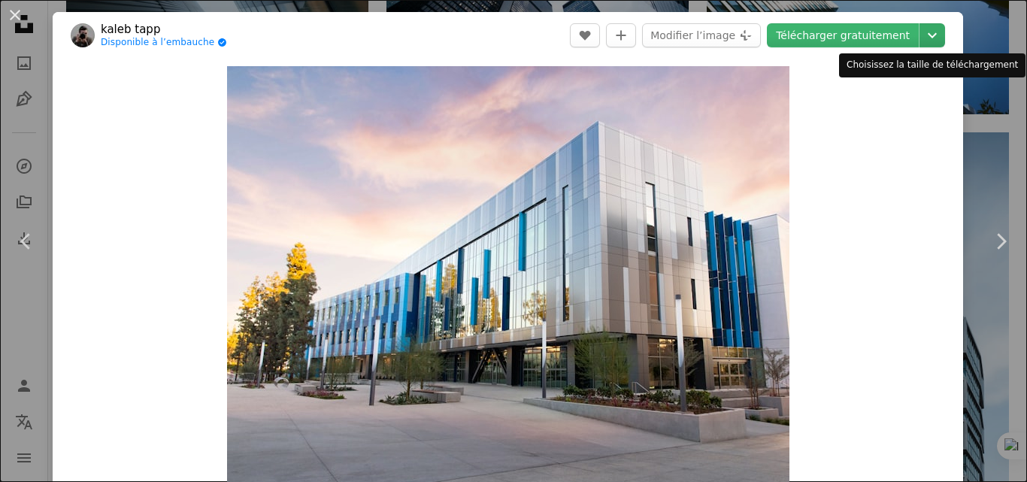
click at [923, 44] on icon "Chevron down" at bounding box center [933, 35] width 24 height 18
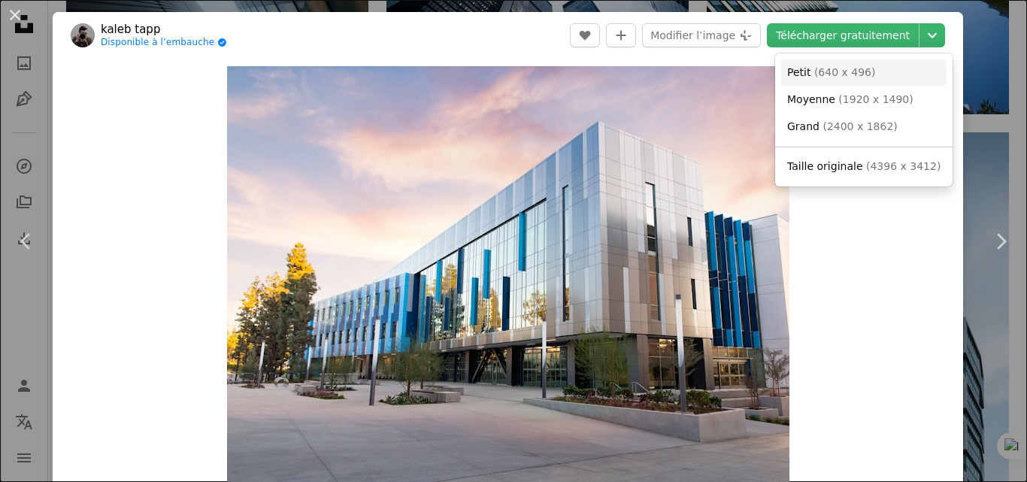
click at [820, 74] on span "( 640 x 496 )" at bounding box center [845, 72] width 62 height 12
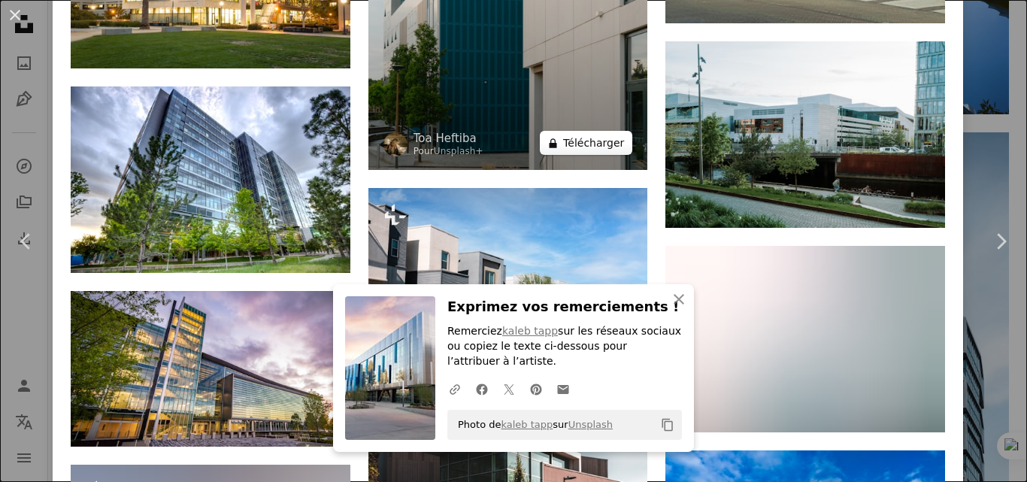
scroll to position [1730, 0]
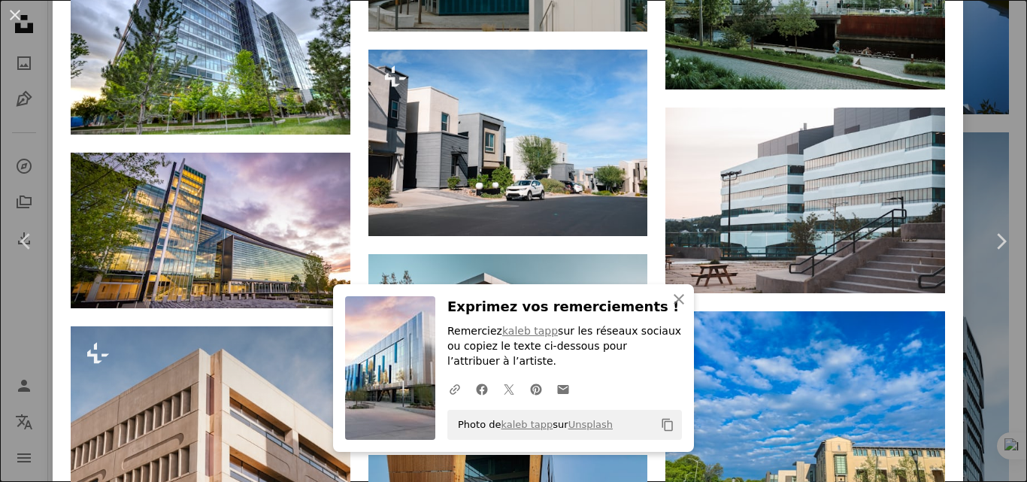
scroll to position [1880, 0]
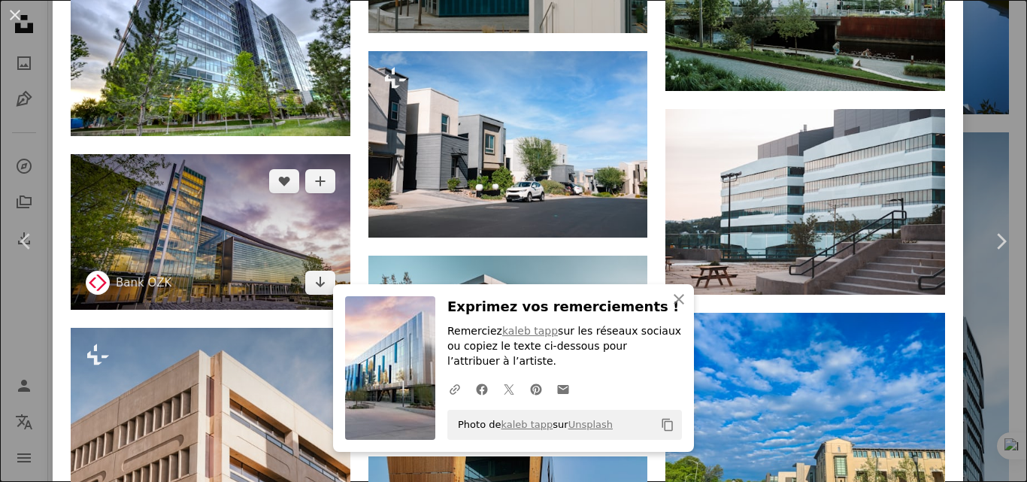
click at [229, 207] on img at bounding box center [211, 232] width 280 height 156
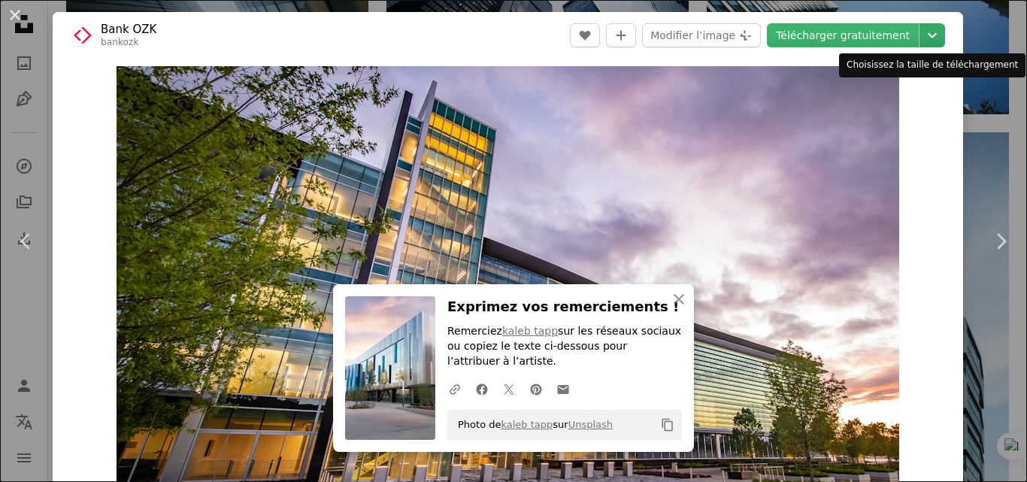
click at [921, 29] on icon "Chevron down" at bounding box center [933, 35] width 24 height 18
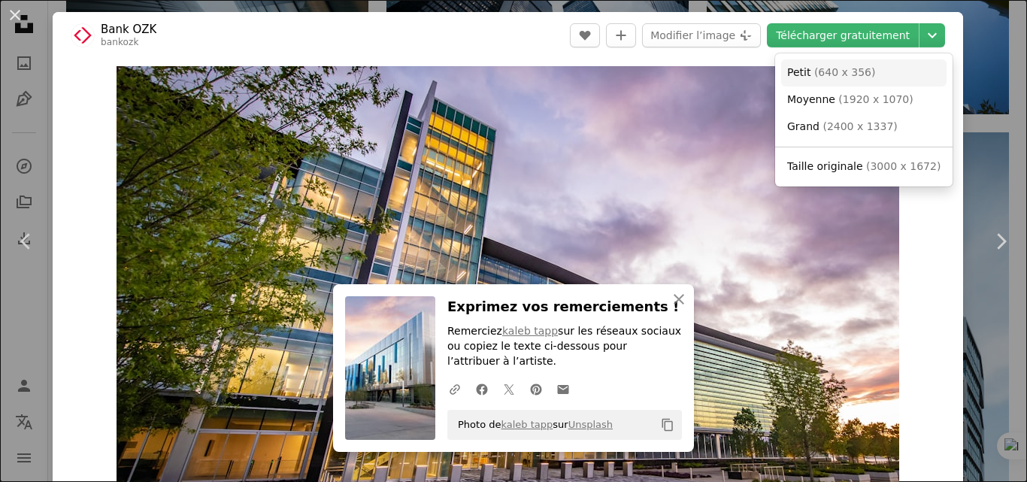
click at [861, 74] on span "( 640 x 356 )" at bounding box center [845, 72] width 62 height 12
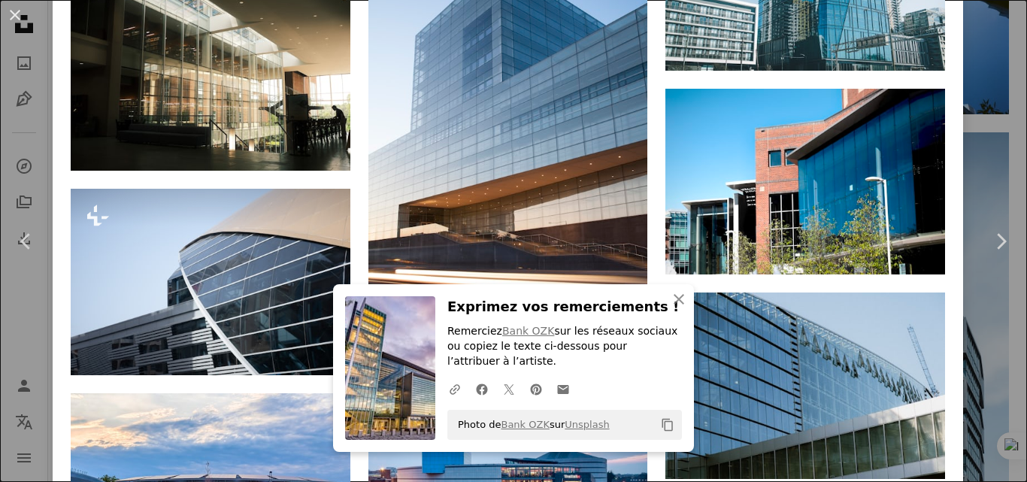
scroll to position [2482, 0]
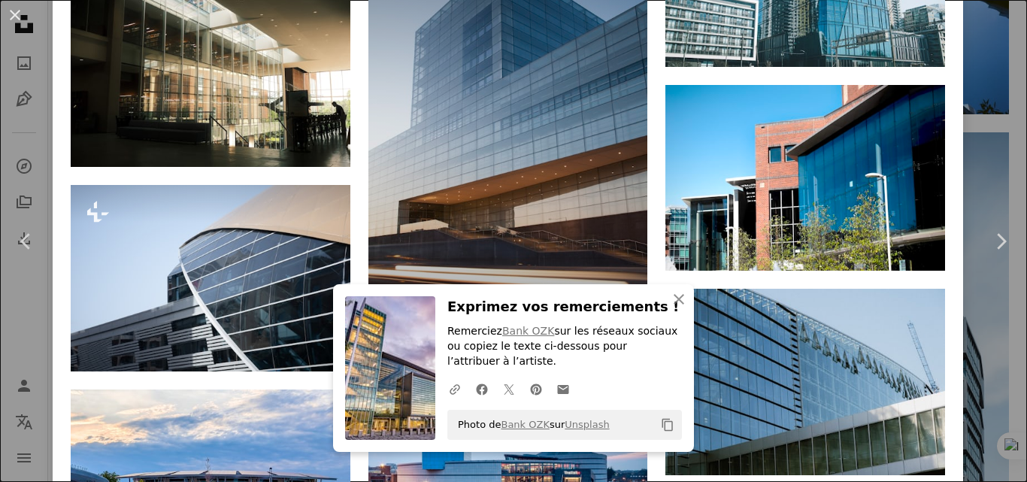
click at [499, 174] on img at bounding box center [509, 144] width 280 height 420
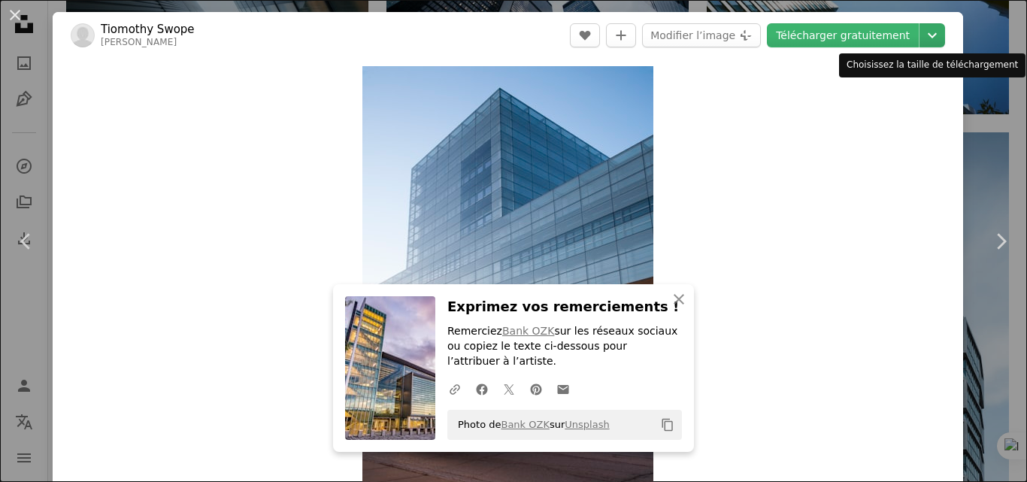
click at [927, 32] on icon "Chevron down" at bounding box center [933, 35] width 24 height 18
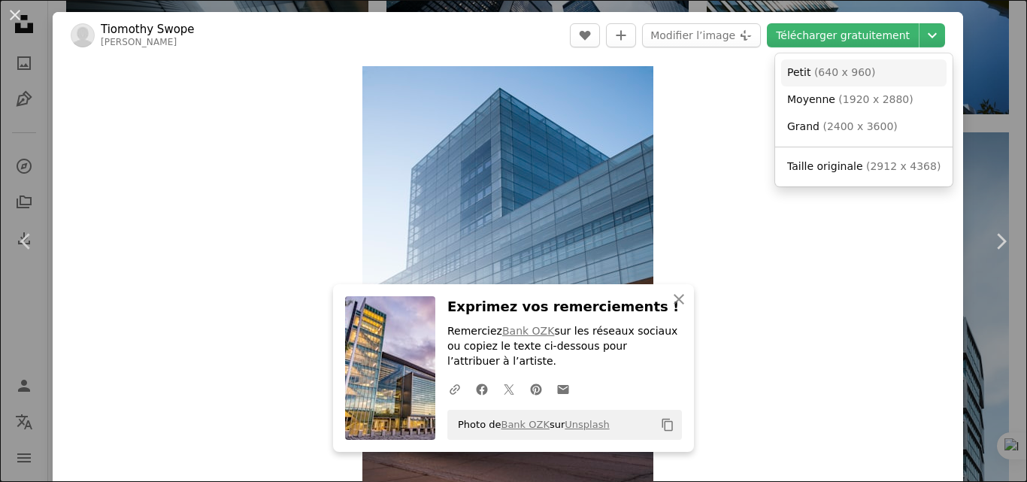
click at [838, 70] on span "( 640 x 960 )" at bounding box center [845, 72] width 62 height 12
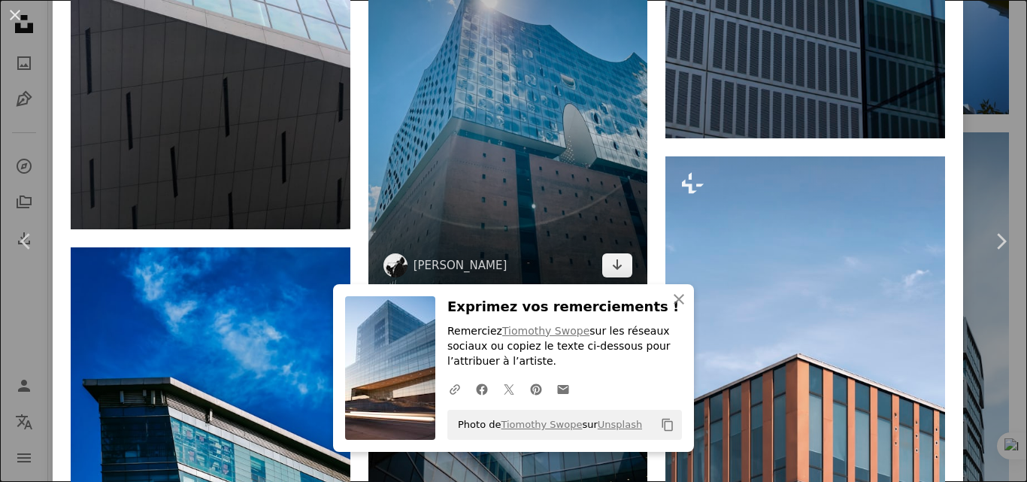
scroll to position [6819, 0]
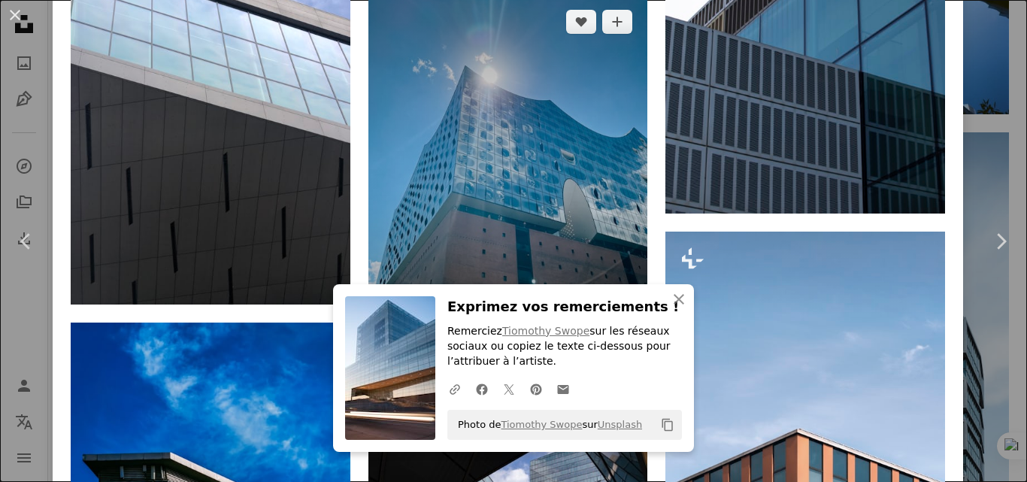
click at [525, 108] on img at bounding box center [509, 181] width 280 height 373
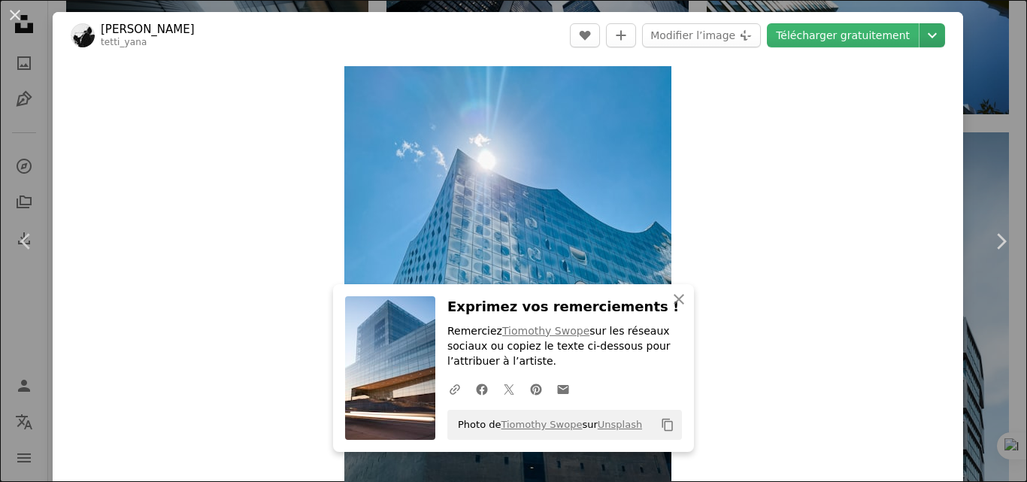
click at [923, 35] on icon "Chevron down" at bounding box center [933, 35] width 24 height 18
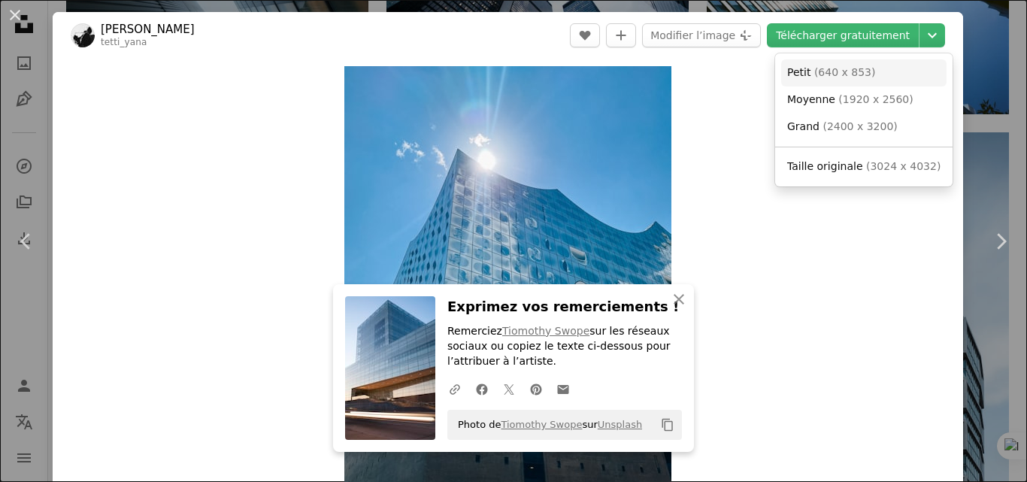
click at [846, 66] on span "( 640 x 853 )" at bounding box center [845, 72] width 62 height 12
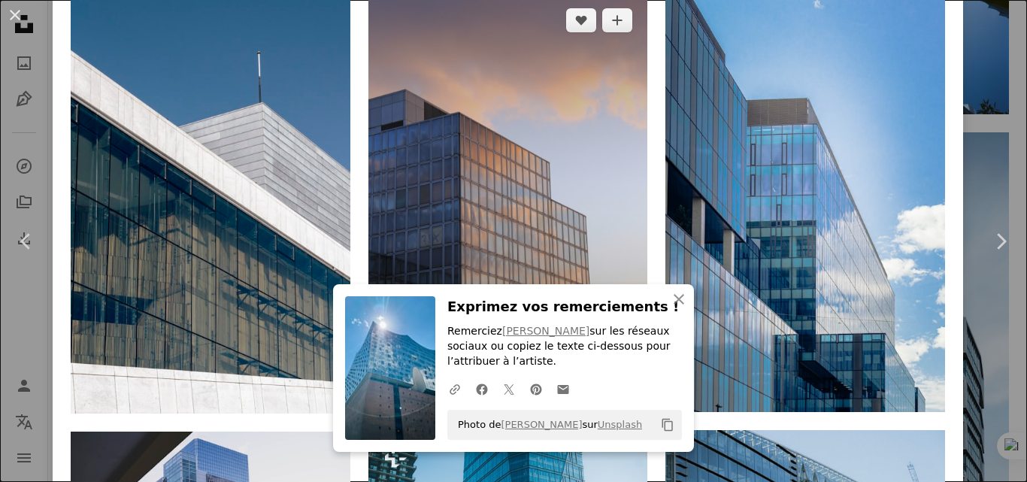
scroll to position [978, 0]
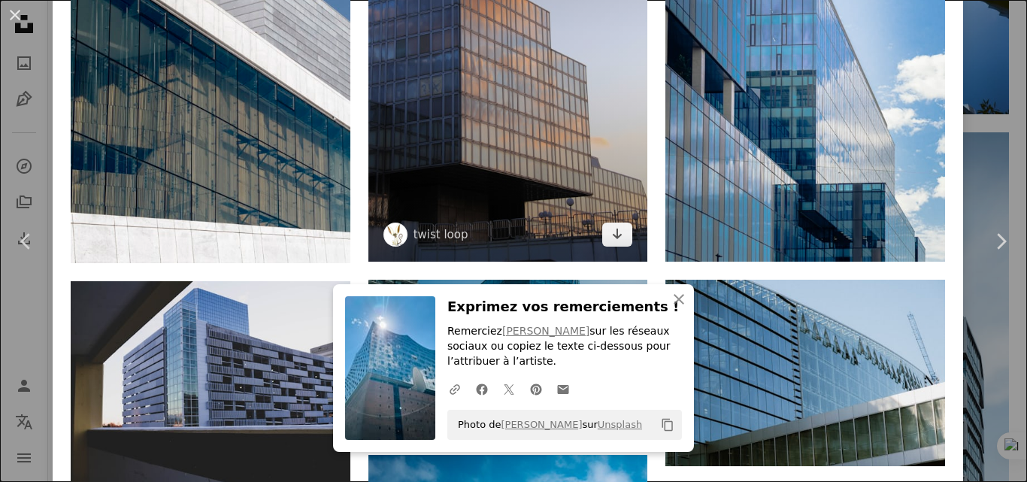
click at [469, 111] on img at bounding box center [509, 53] width 280 height 420
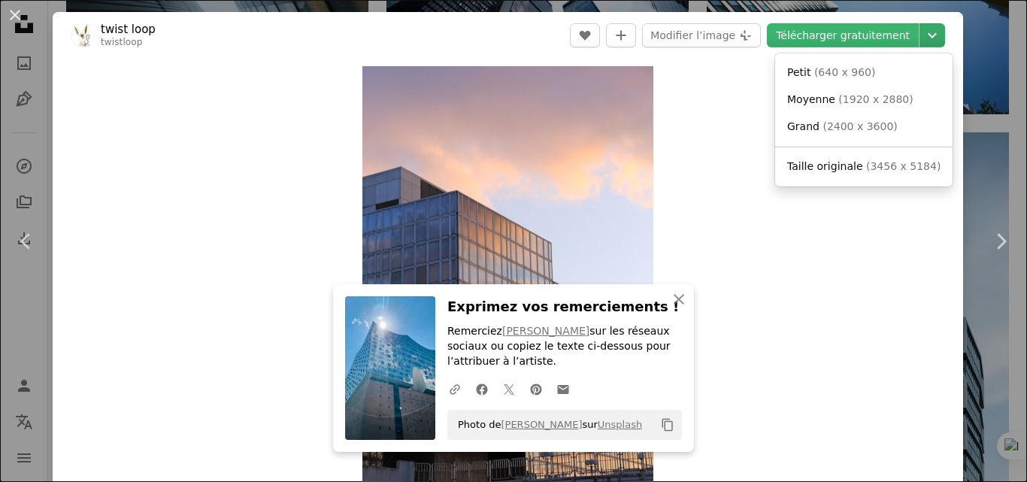
click at [921, 32] on icon "Chevron down" at bounding box center [933, 35] width 24 height 18
click at [855, 72] on span "( 640 x 960 )" at bounding box center [845, 72] width 62 height 12
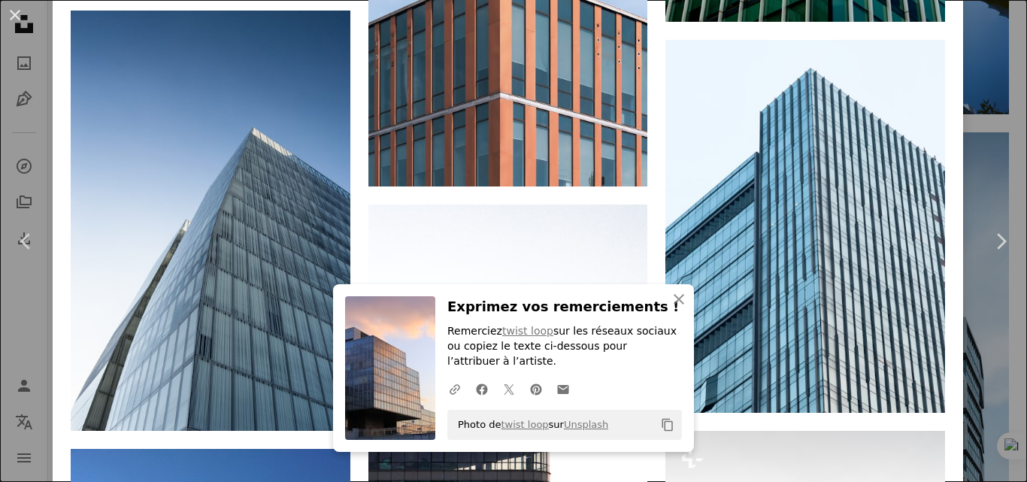
scroll to position [1655, 0]
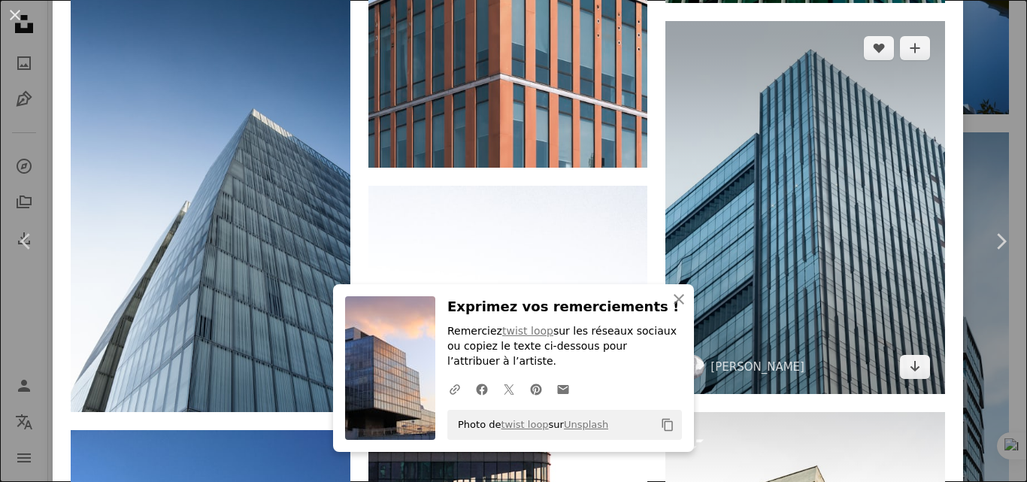
click at [763, 106] on img at bounding box center [806, 207] width 280 height 373
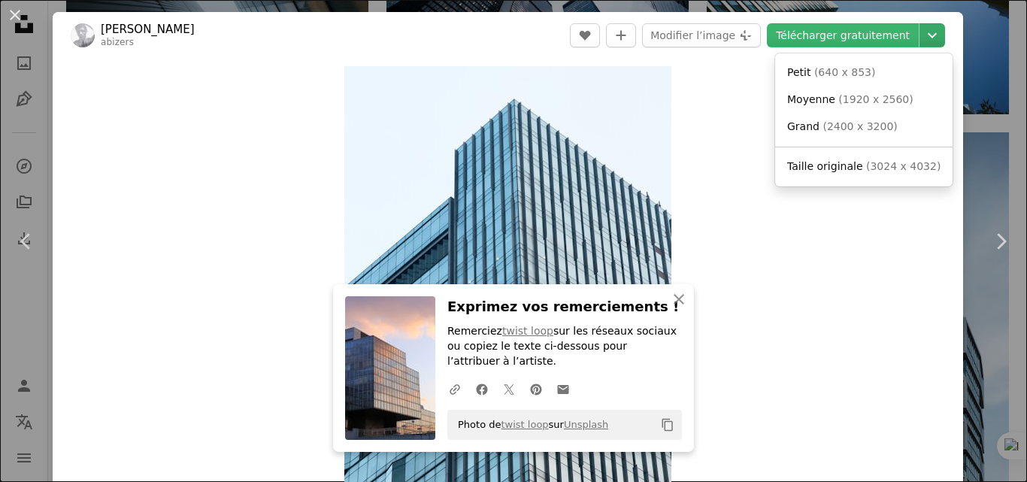
click at [928, 33] on icon "Choisissez la taille de téléchargement" at bounding box center [932, 35] width 9 height 5
click at [866, 73] on link "Petit ( 640 x 853 )" at bounding box center [863, 72] width 165 height 27
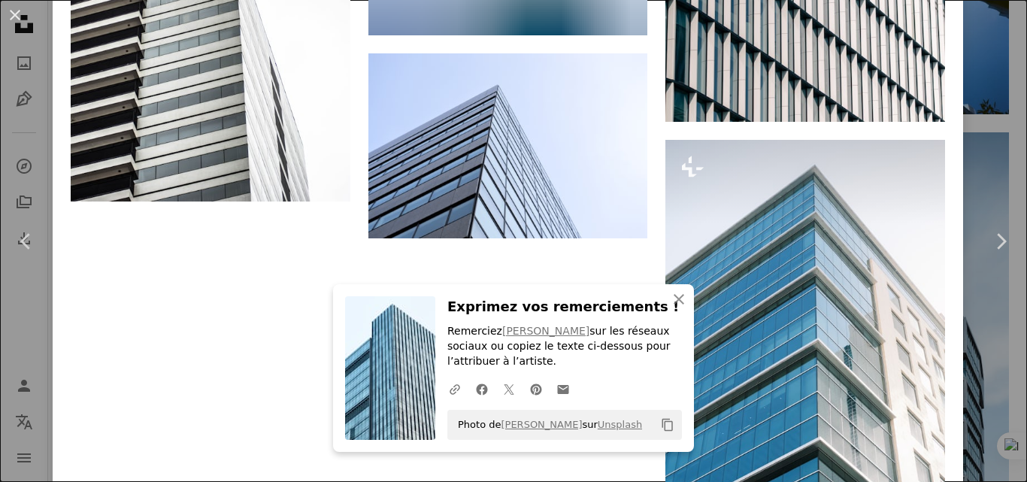
scroll to position [2482, 0]
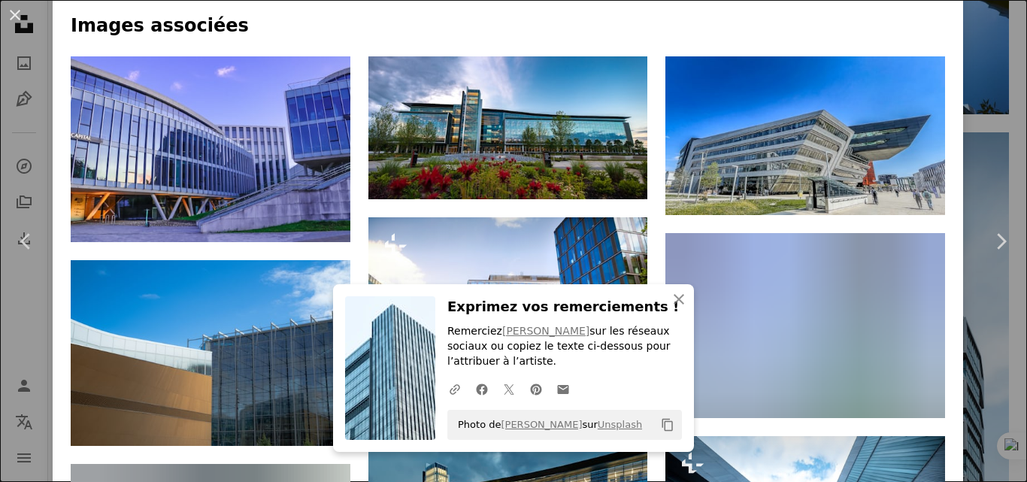
scroll to position [752, 0]
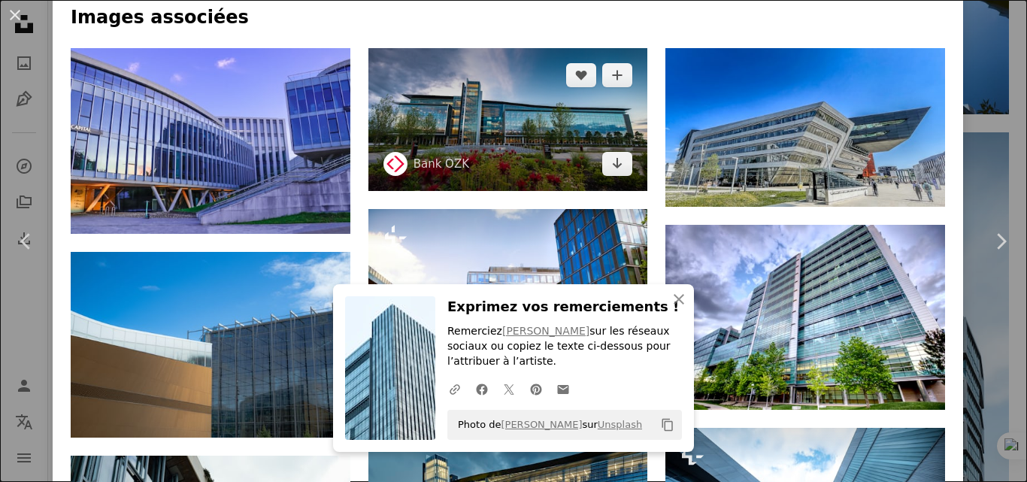
click at [506, 122] on img at bounding box center [509, 119] width 280 height 143
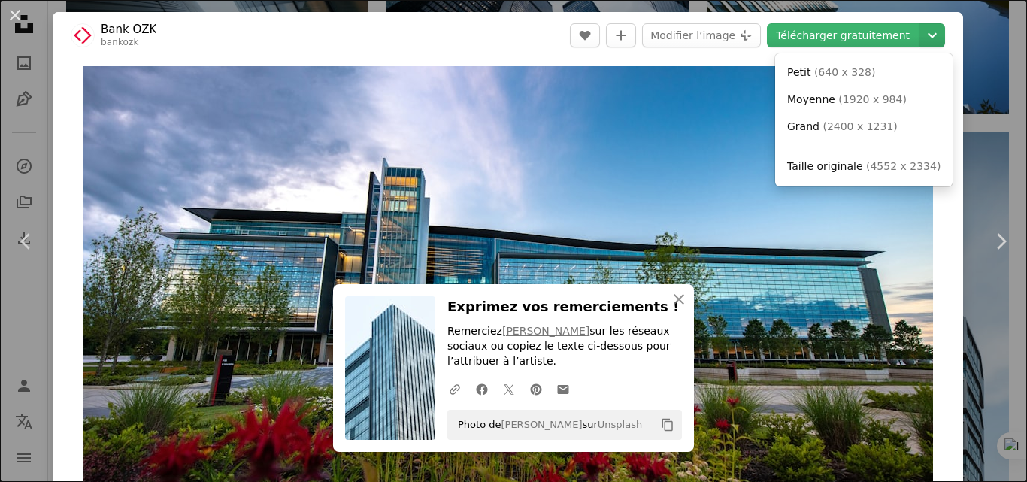
click at [928, 34] on icon "Chevron down" at bounding box center [933, 35] width 24 height 18
click at [869, 71] on link "Petit ( 640 x 328 )" at bounding box center [863, 72] width 165 height 27
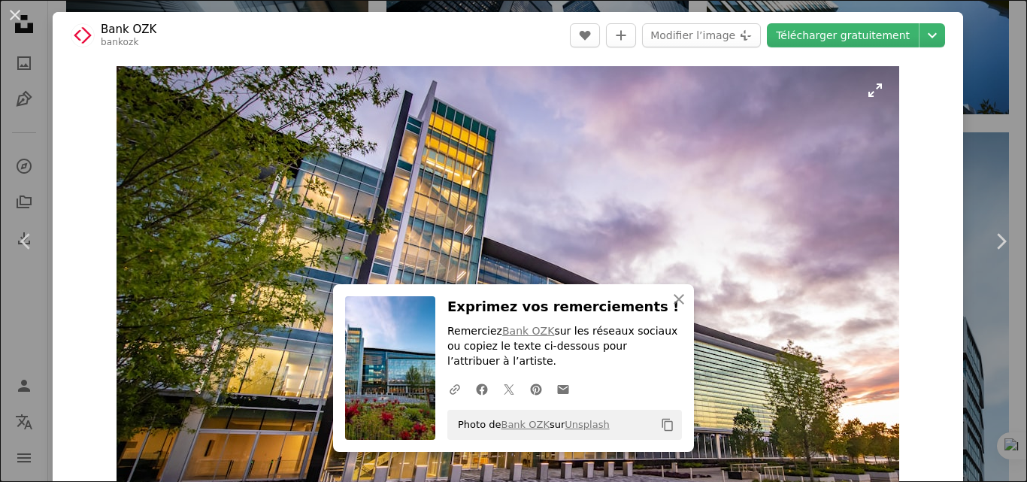
scroll to position [677, 0]
